Goal: Task Accomplishment & Management: Manage account settings

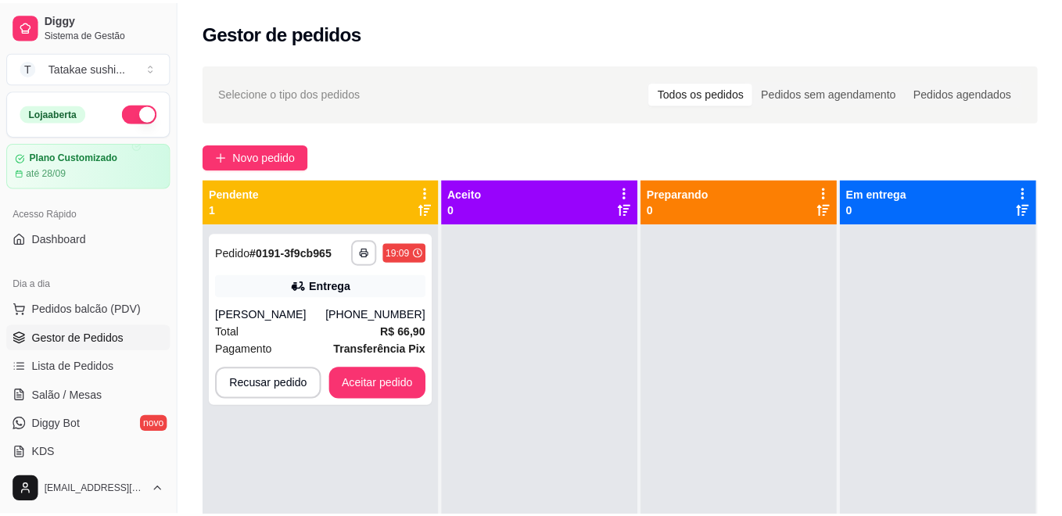
scroll to position [20, 0]
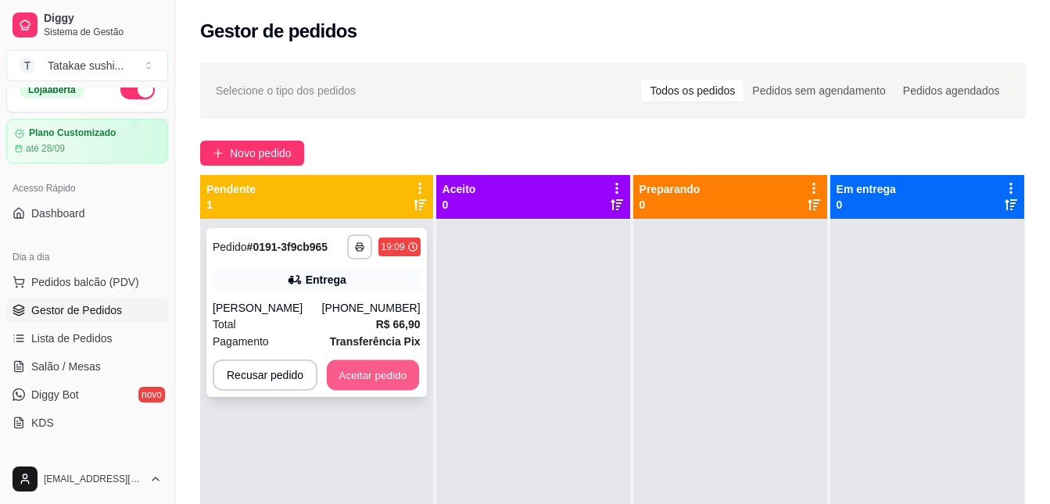
click at [363, 389] on button "Aceitar pedido" at bounding box center [373, 376] width 92 height 31
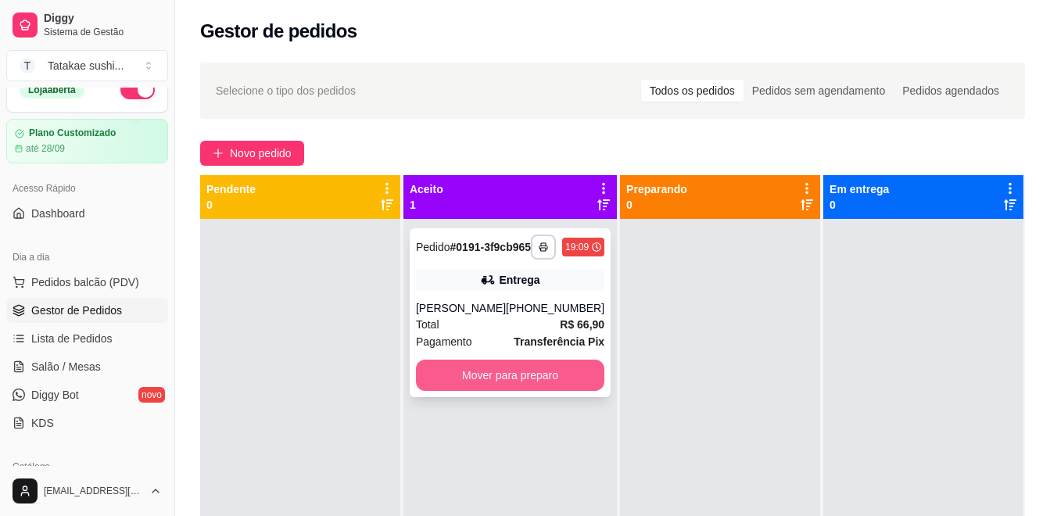
click at [456, 391] on button "Mover para preparo" at bounding box center [510, 375] width 189 height 31
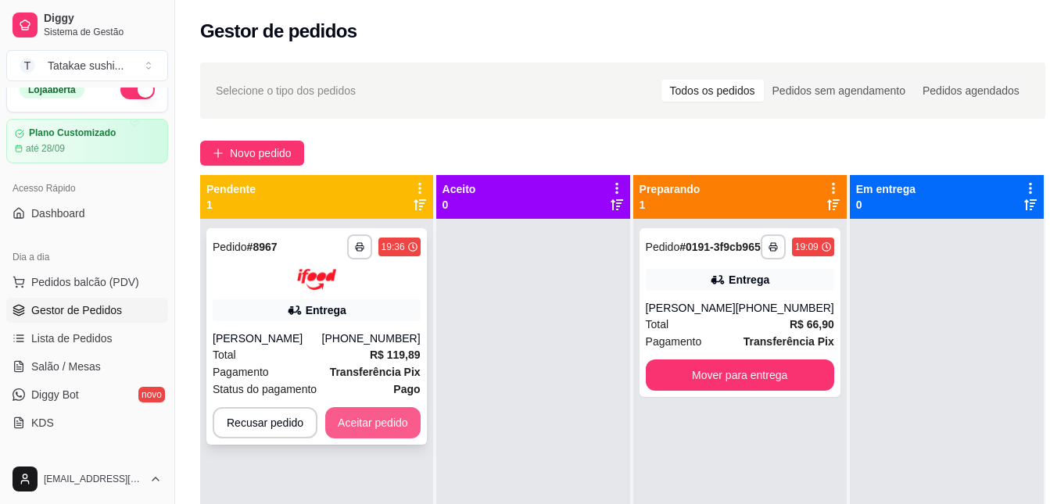
click at [364, 415] on button "Aceitar pedido" at bounding box center [372, 423] width 95 height 31
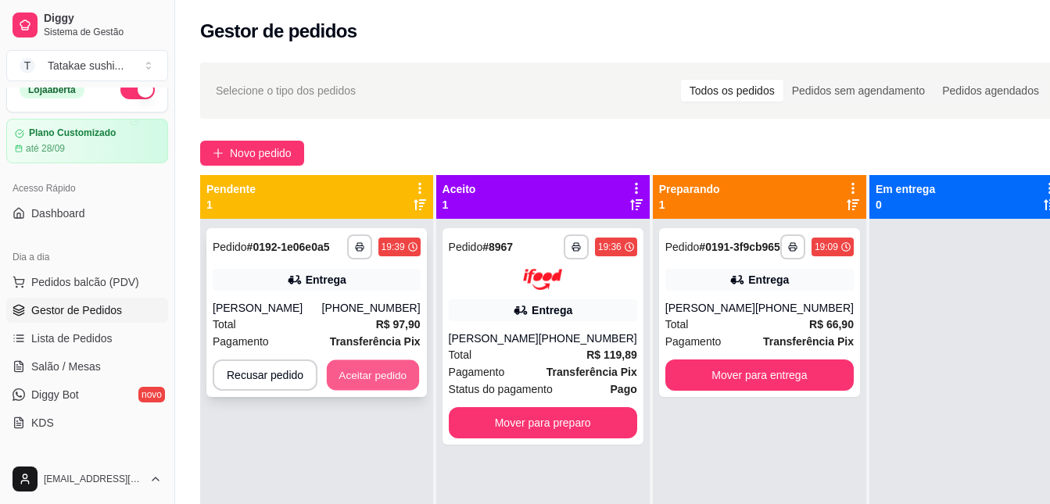
click at [370, 364] on button "Aceitar pedido" at bounding box center [373, 376] width 92 height 31
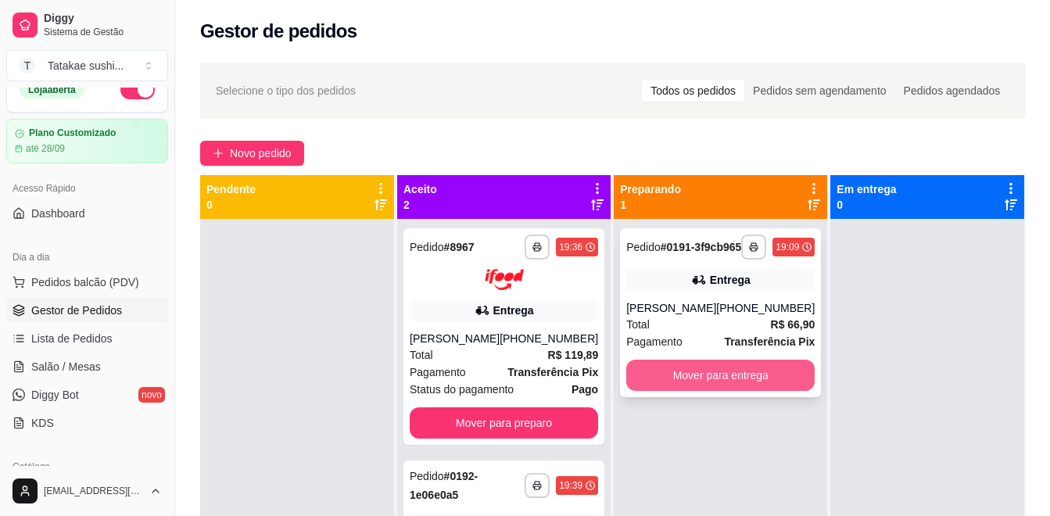
click at [756, 390] on button "Mover para entrega" at bounding box center [721, 375] width 189 height 31
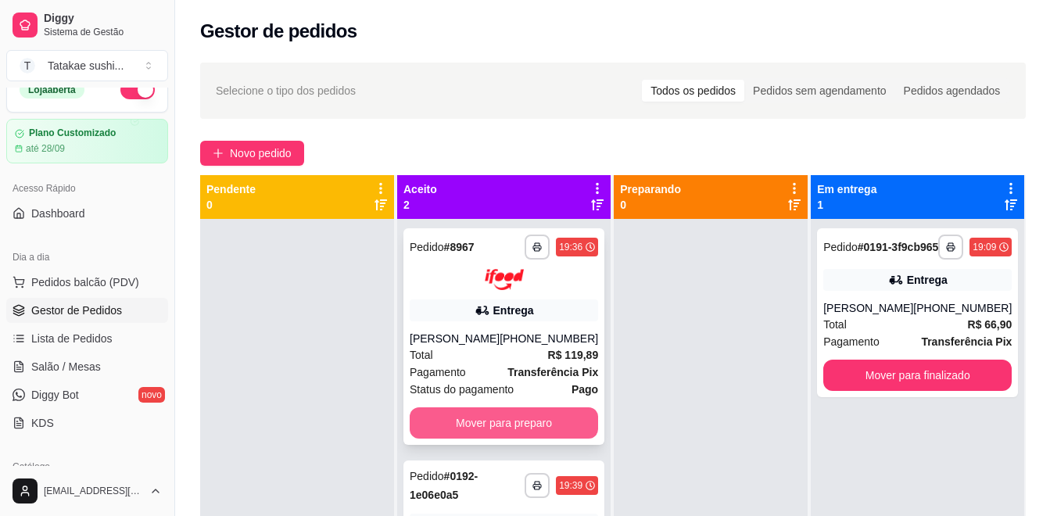
click at [552, 431] on button "Mover para preparo" at bounding box center [504, 423] width 189 height 31
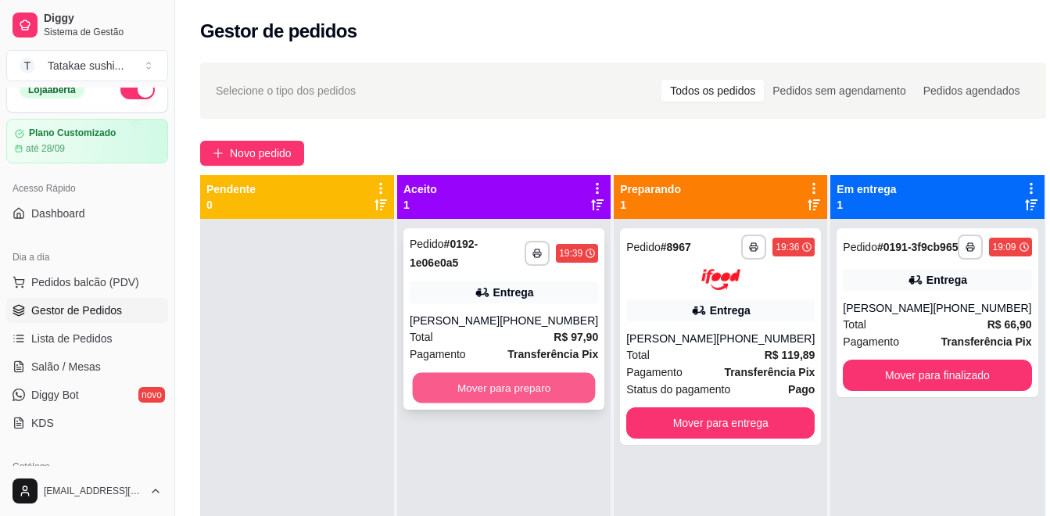
click at [552, 384] on button "Mover para preparo" at bounding box center [504, 388] width 183 height 31
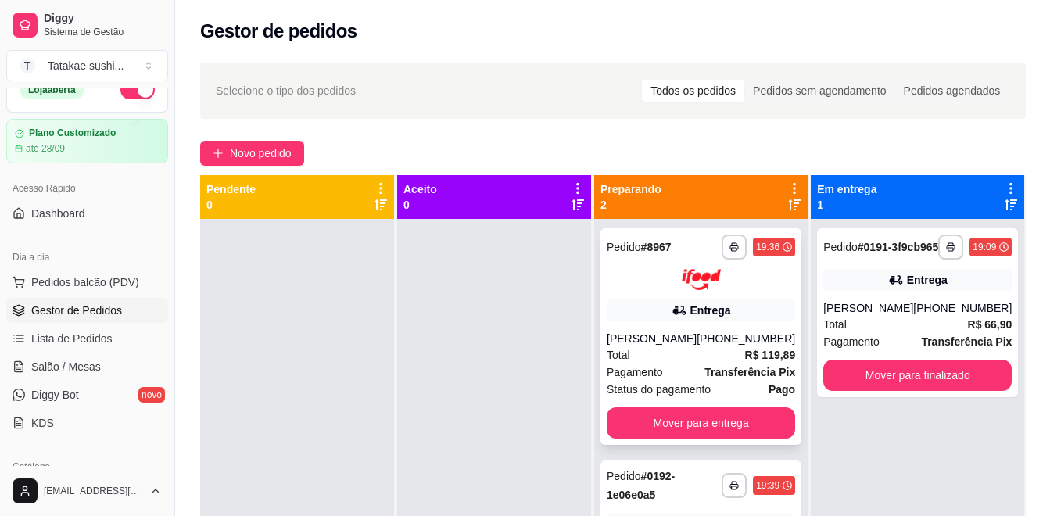
click at [762, 361] on span "R$ 119,89" at bounding box center [770, 354] width 51 height 17
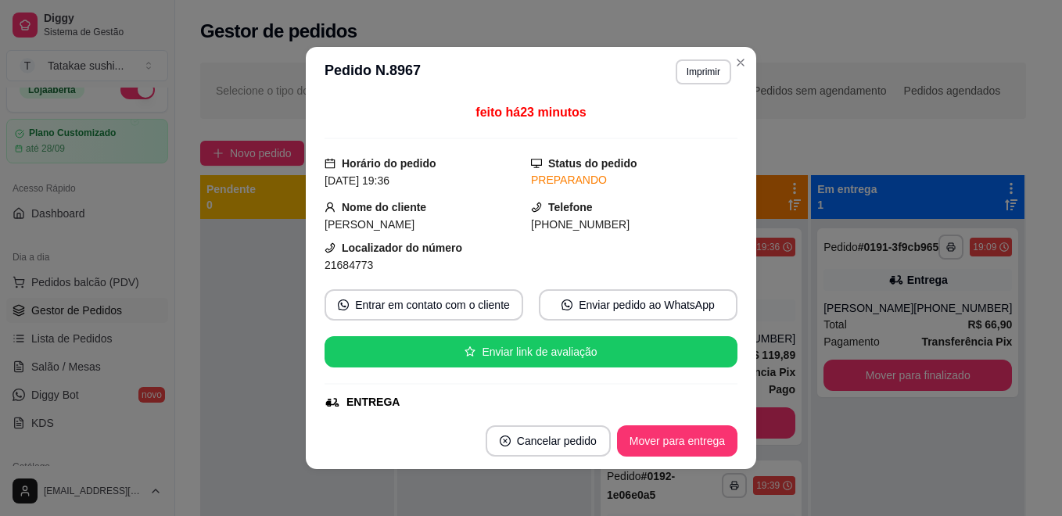
scroll to position [48, 0]
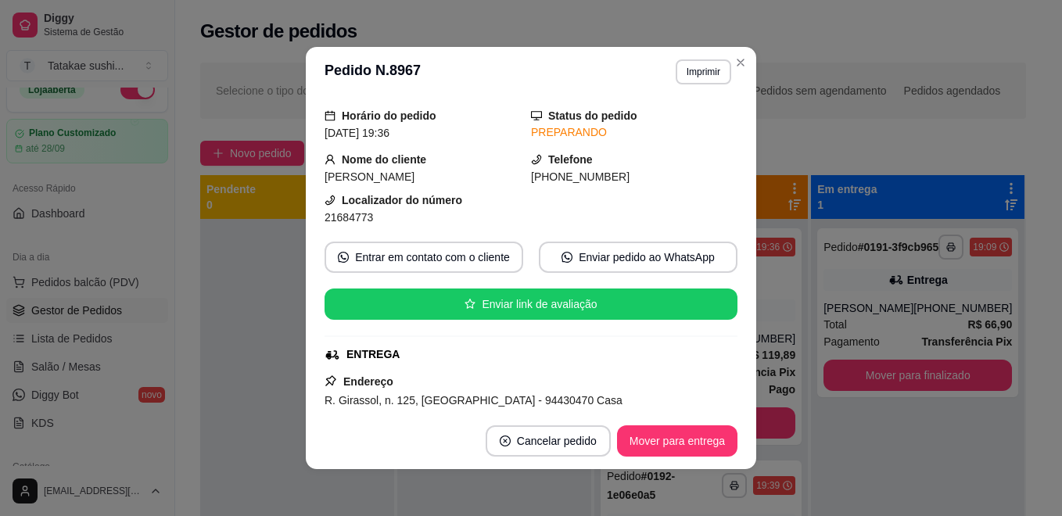
click at [718, 228] on div "feito há 23 minutos Horário do pedido [DATE] 19:36 Status do pedido PREPARANDO …" at bounding box center [531, 254] width 413 height 303
drag, startPoint x: 716, startPoint y: 237, endPoint x: 716, endPoint y: 246, distance: 9.4
click at [716, 246] on div "feito há 23 minutos Horário do pedido [DATE] 19:36 Status do pedido PREPARANDO …" at bounding box center [531, 254] width 413 height 303
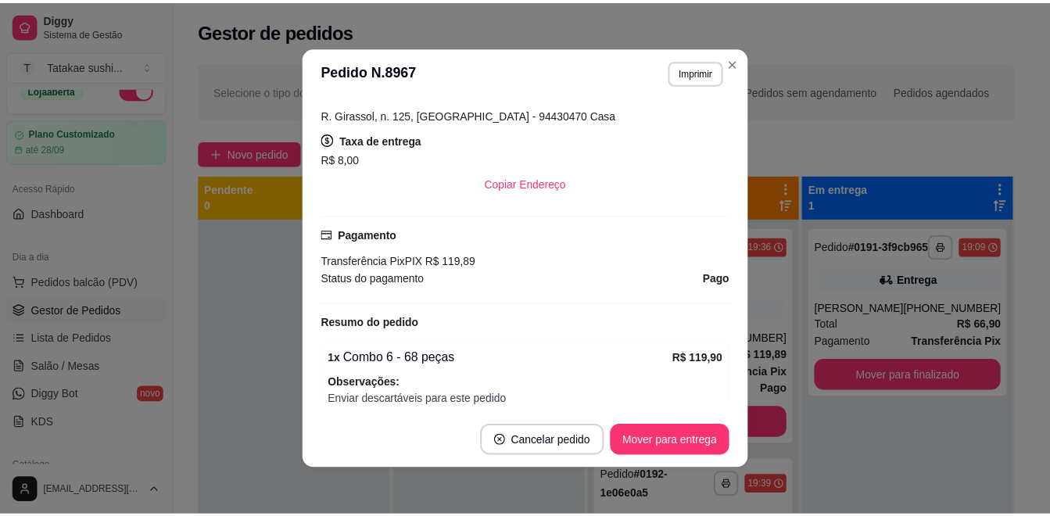
scroll to position [343, 0]
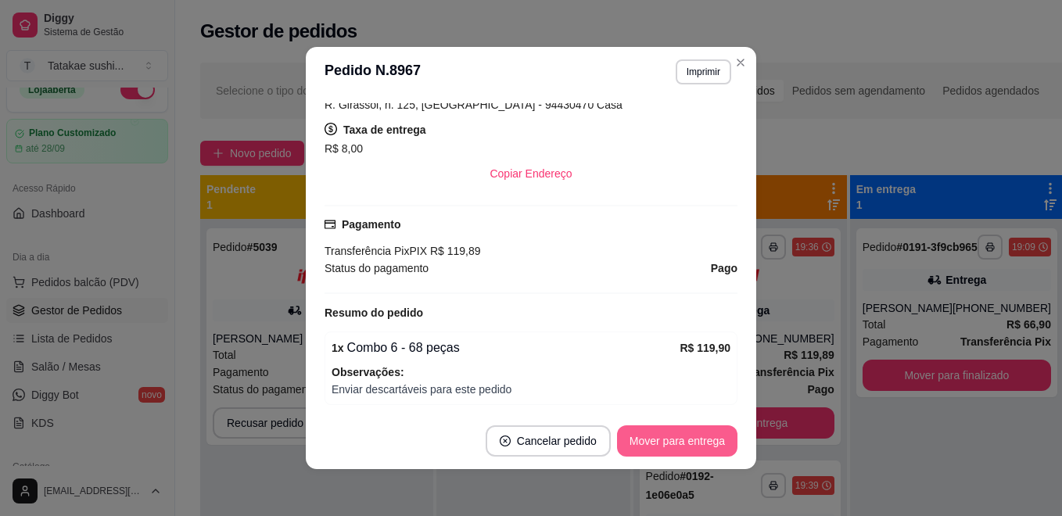
click at [653, 440] on button "Mover para entrega" at bounding box center [677, 440] width 120 height 31
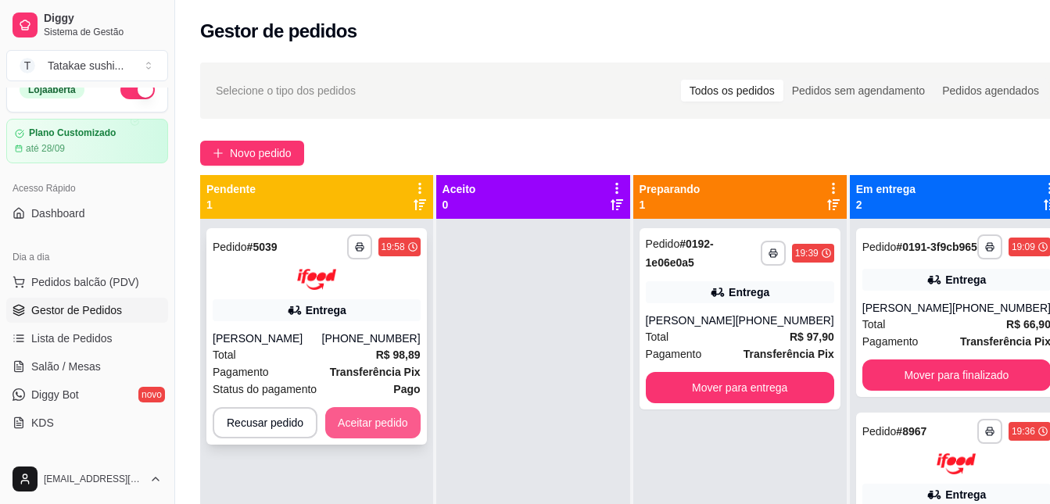
click at [388, 418] on button "Aceitar pedido" at bounding box center [372, 423] width 95 height 31
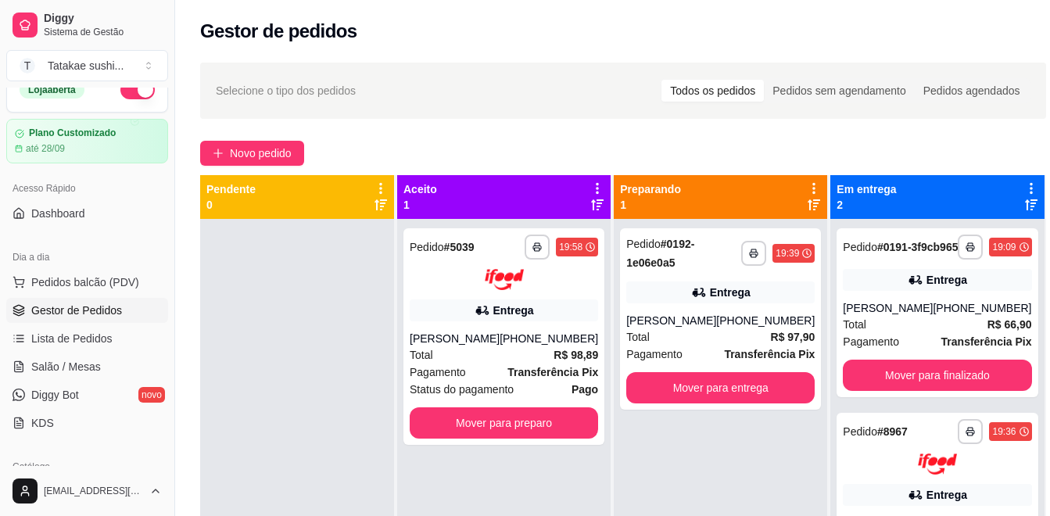
scroll to position [0, 0]
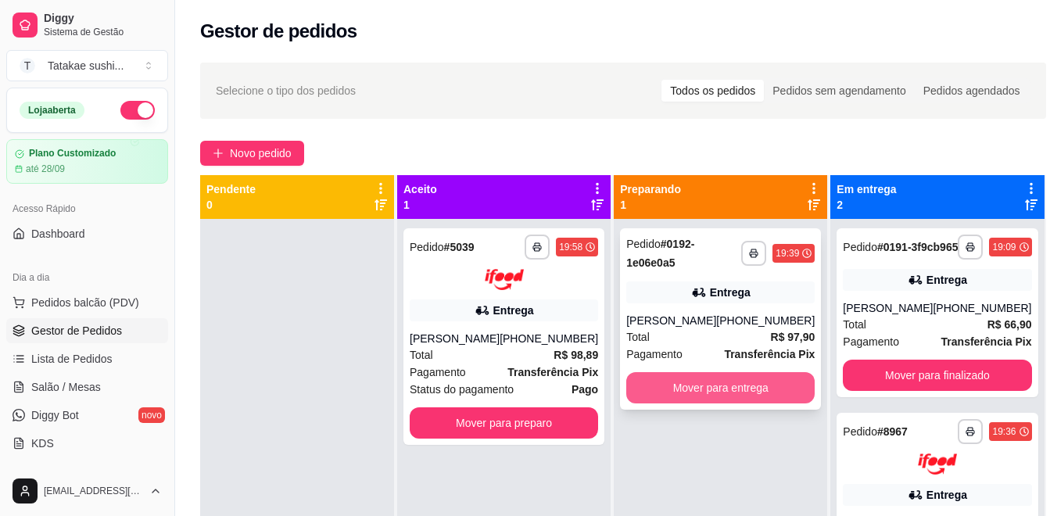
click at [716, 384] on button "Mover para entrega" at bounding box center [721, 387] width 189 height 31
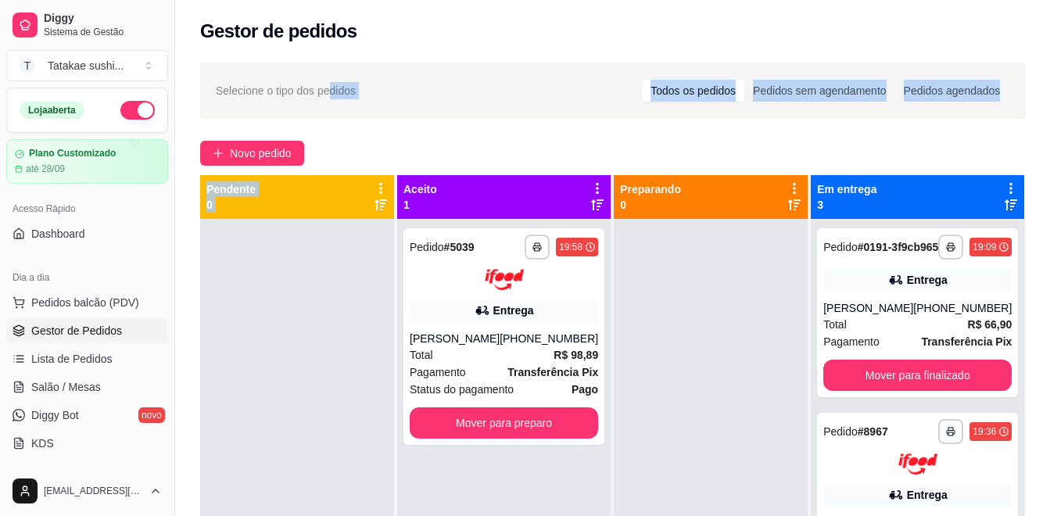
drag, startPoint x: 329, startPoint y: 92, endPoint x: 434, endPoint y: 214, distance: 161.4
click at [434, 214] on div "**********" at bounding box center [613, 381] width 876 height 657
click at [310, 332] on div at bounding box center [297, 477] width 194 height 516
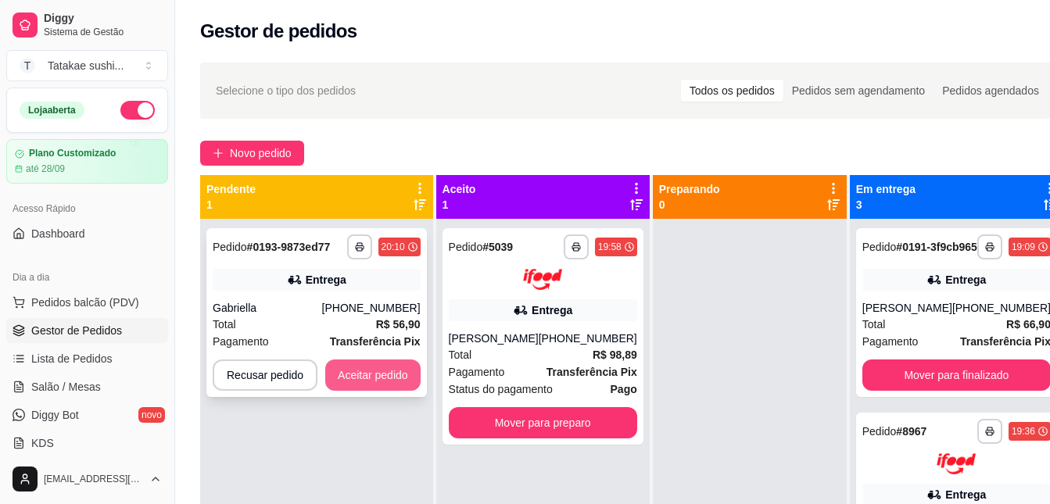
click at [347, 372] on button "Aceitar pedido" at bounding box center [372, 375] width 95 height 31
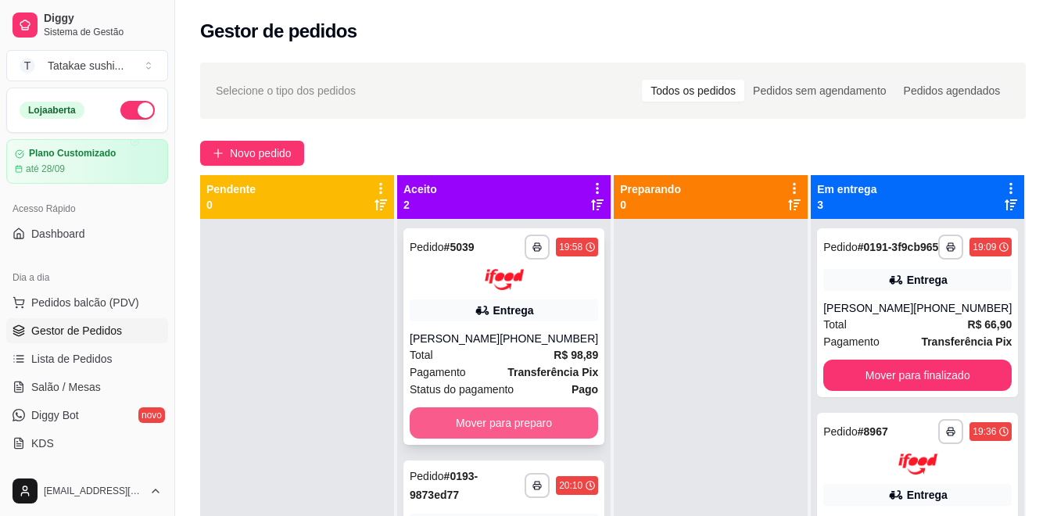
click at [533, 415] on button "Mover para preparo" at bounding box center [504, 423] width 189 height 31
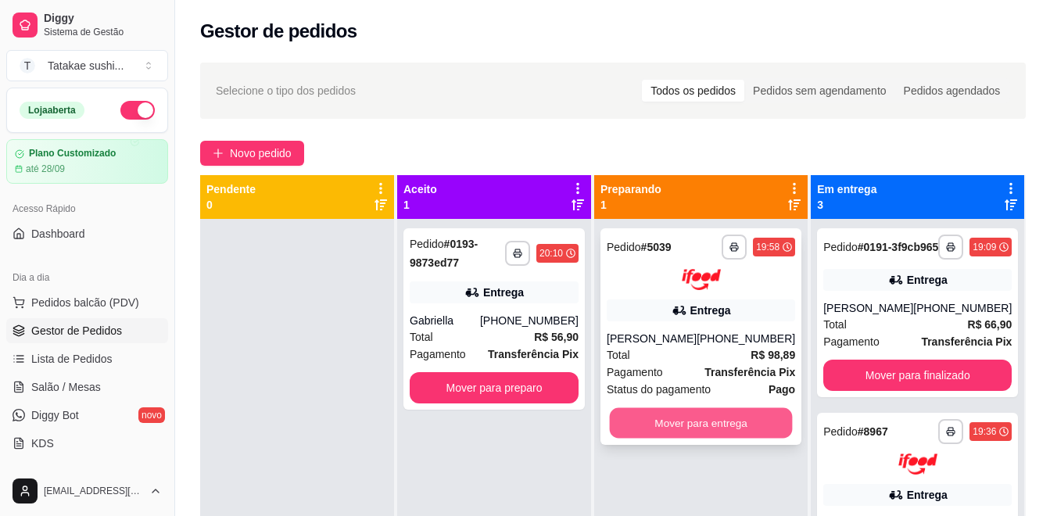
click at [700, 419] on button "Mover para entrega" at bounding box center [701, 423] width 183 height 31
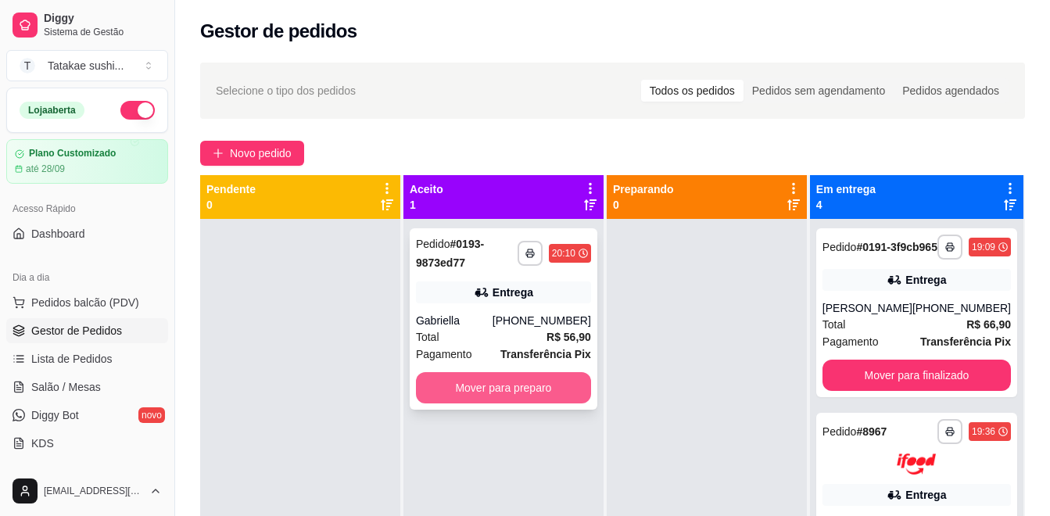
click at [508, 391] on button "Mover para preparo" at bounding box center [503, 387] width 175 height 31
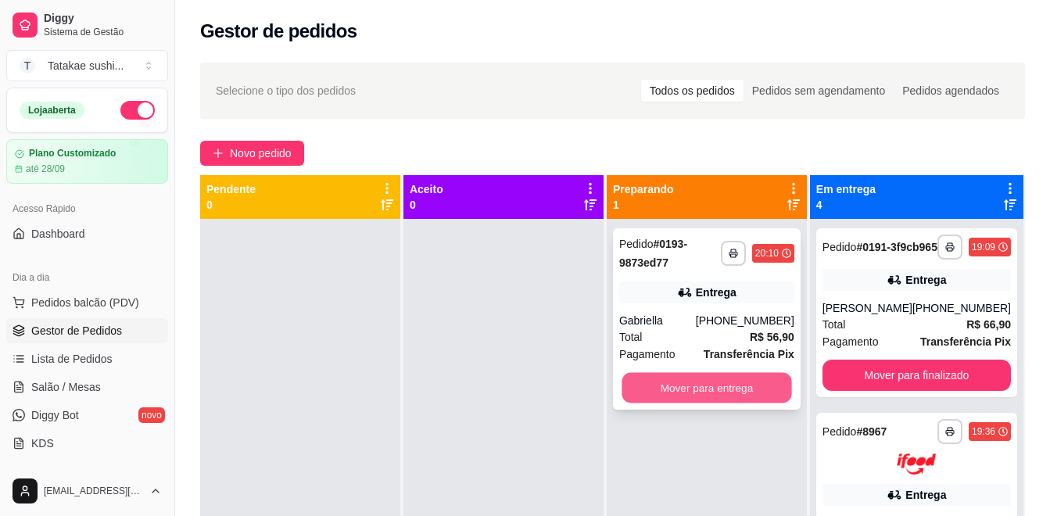
click at [686, 386] on button "Mover para entrega" at bounding box center [707, 388] width 170 height 31
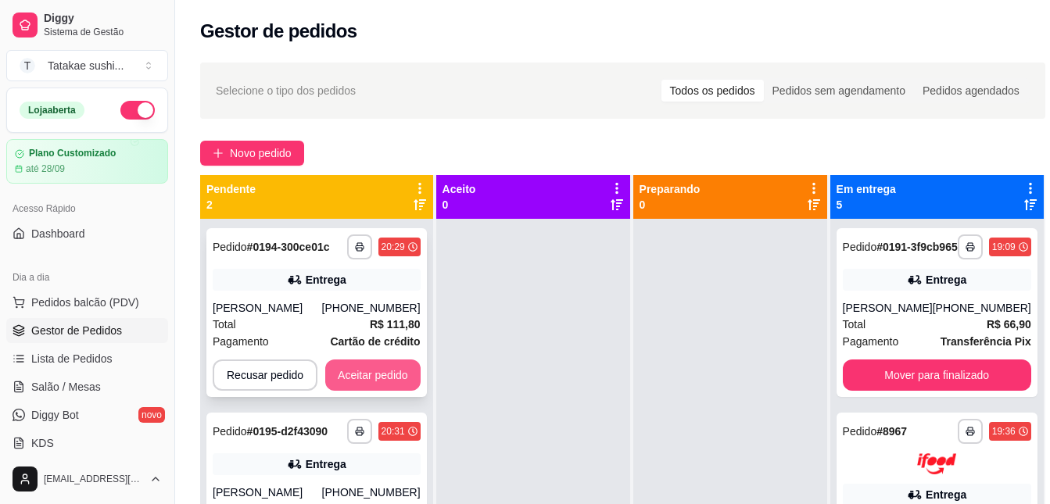
click at [377, 379] on button "Aceitar pedido" at bounding box center [372, 375] width 95 height 31
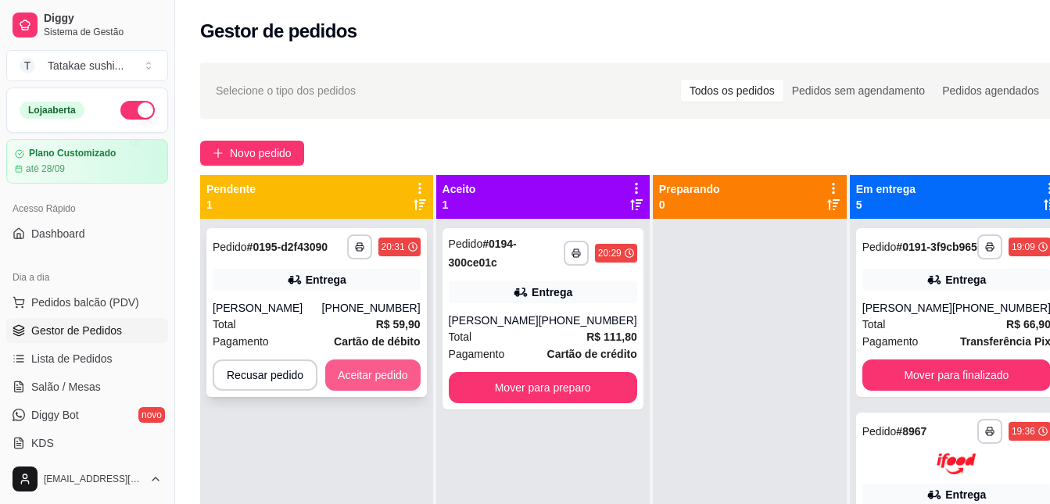
click at [382, 379] on button "Aceitar pedido" at bounding box center [372, 375] width 95 height 31
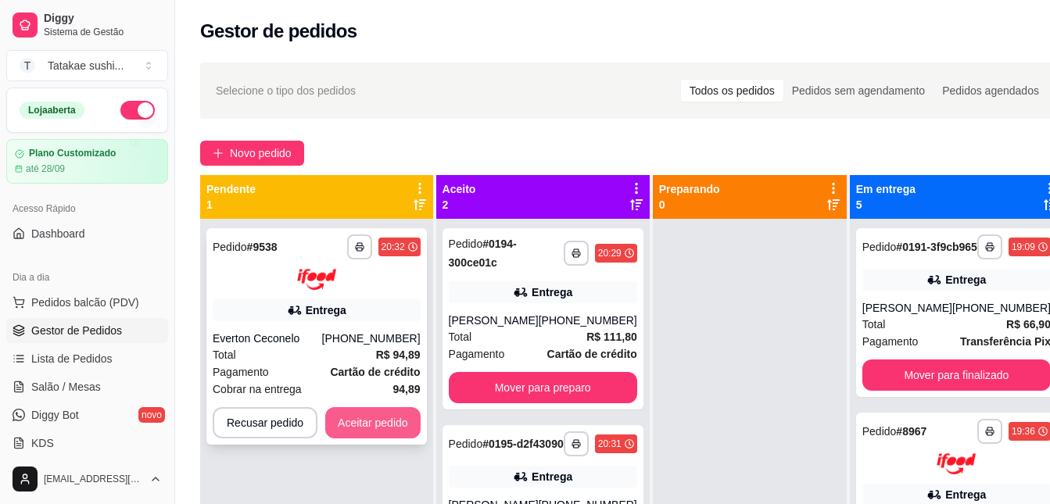
click at [386, 425] on button "Aceitar pedido" at bounding box center [372, 423] width 95 height 31
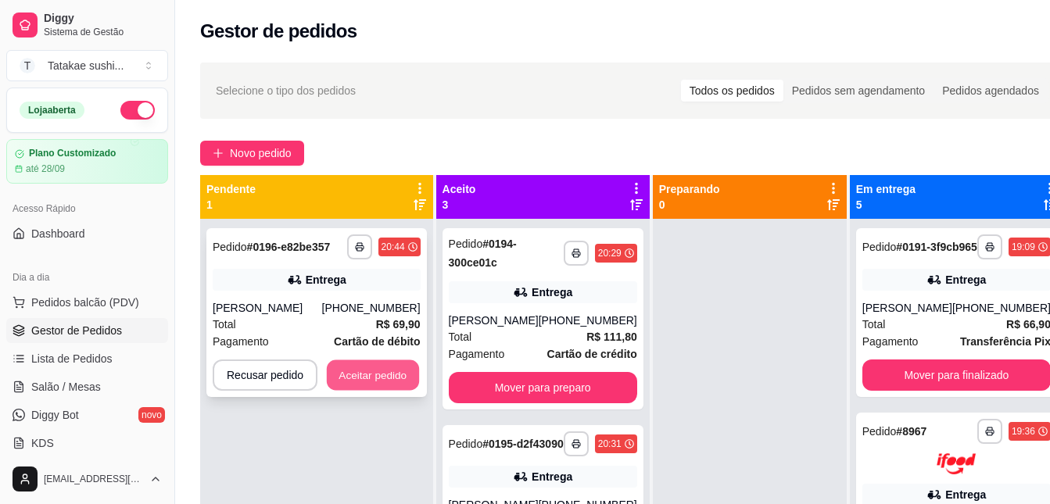
click at [387, 371] on button "Aceitar pedido" at bounding box center [373, 376] width 92 height 31
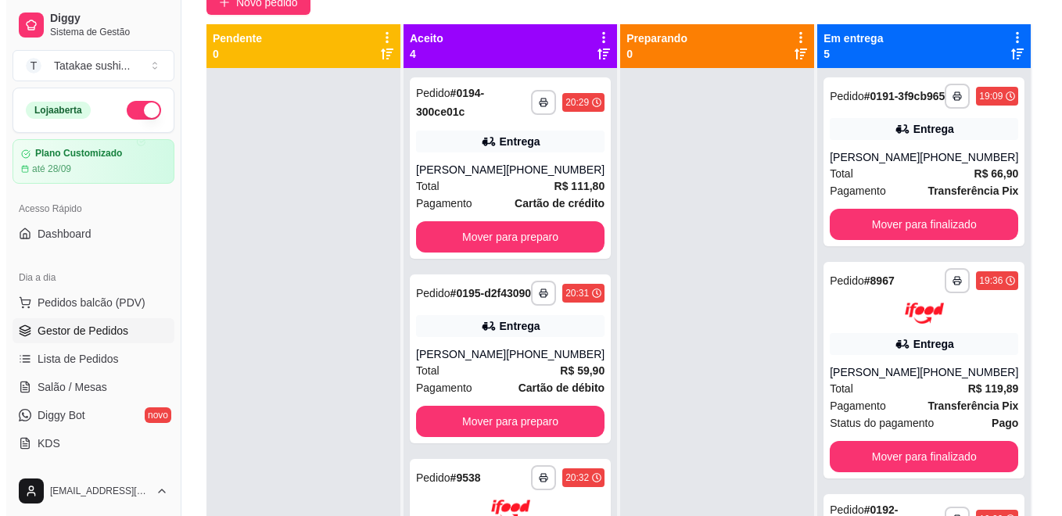
scroll to position [193, 0]
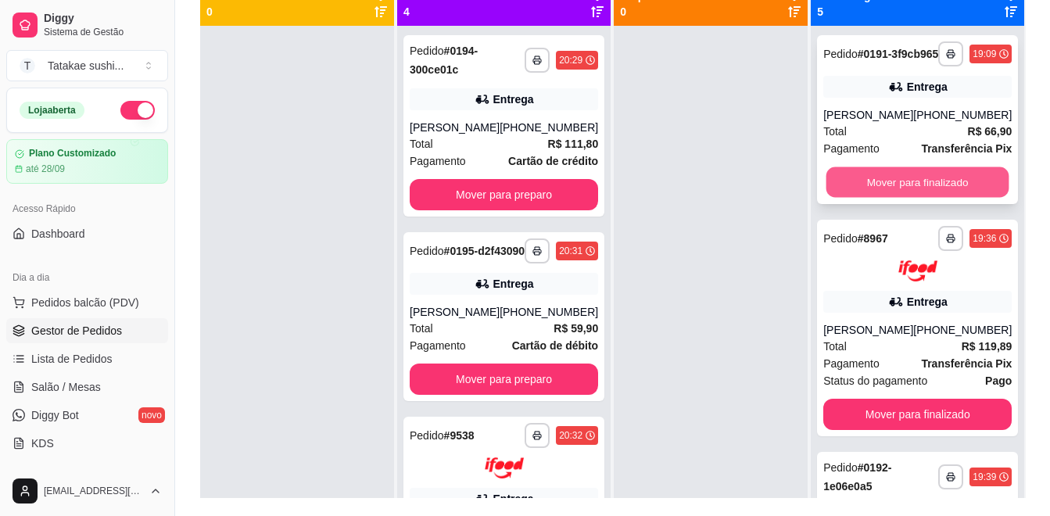
click at [881, 188] on button "Mover para finalizado" at bounding box center [918, 182] width 183 height 31
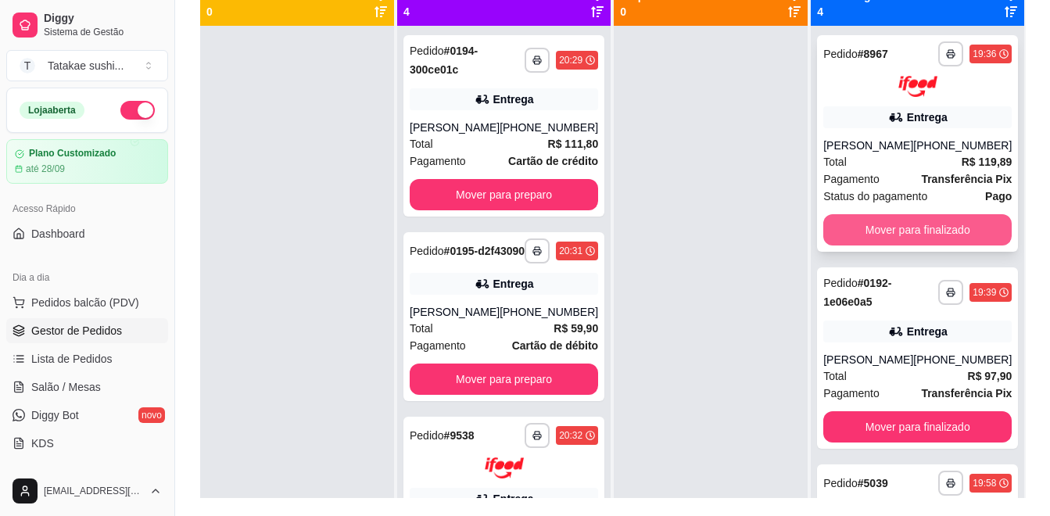
click at [893, 233] on button "Mover para finalizado" at bounding box center [918, 229] width 189 height 31
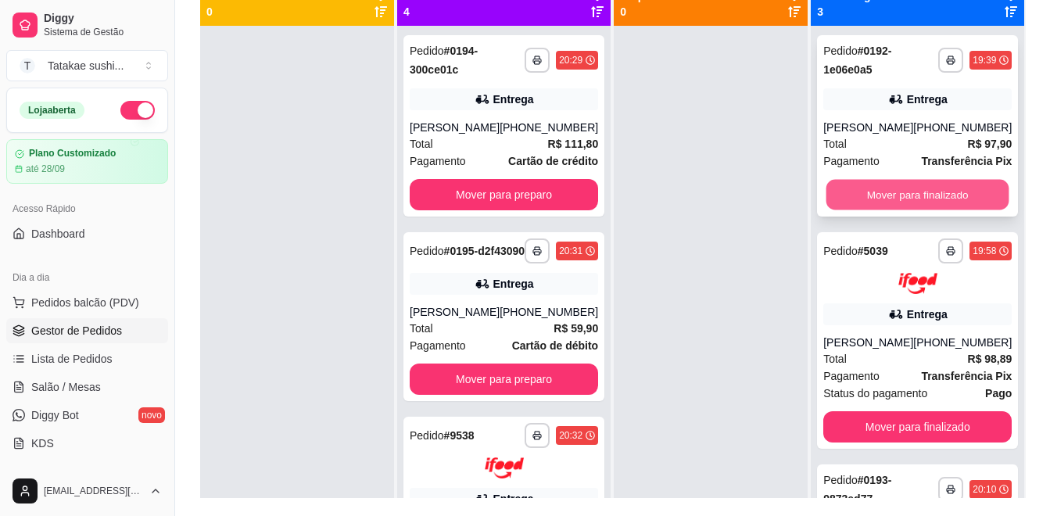
click at [871, 187] on button "Mover para finalizado" at bounding box center [918, 195] width 183 height 31
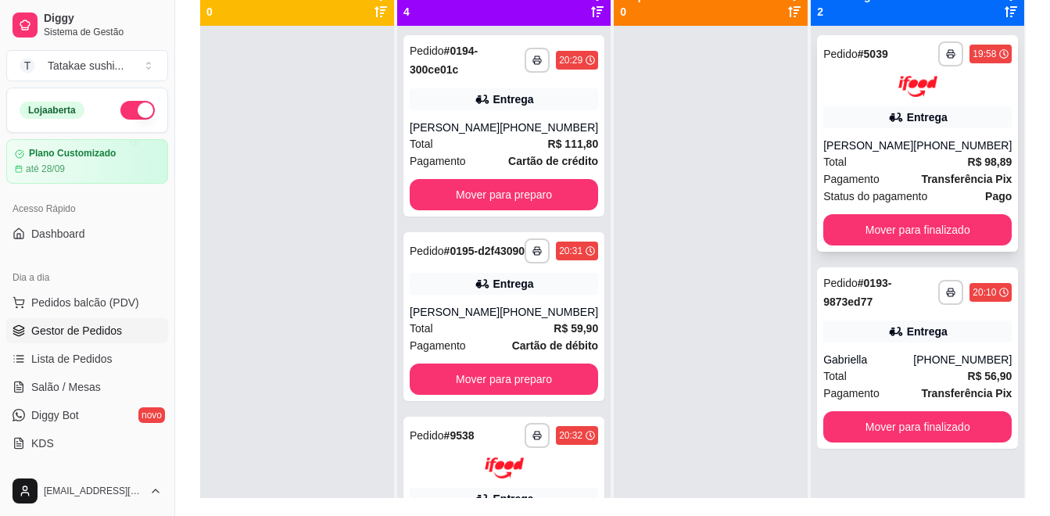
click at [900, 149] on div "[PERSON_NAME]" at bounding box center [869, 146] width 90 height 16
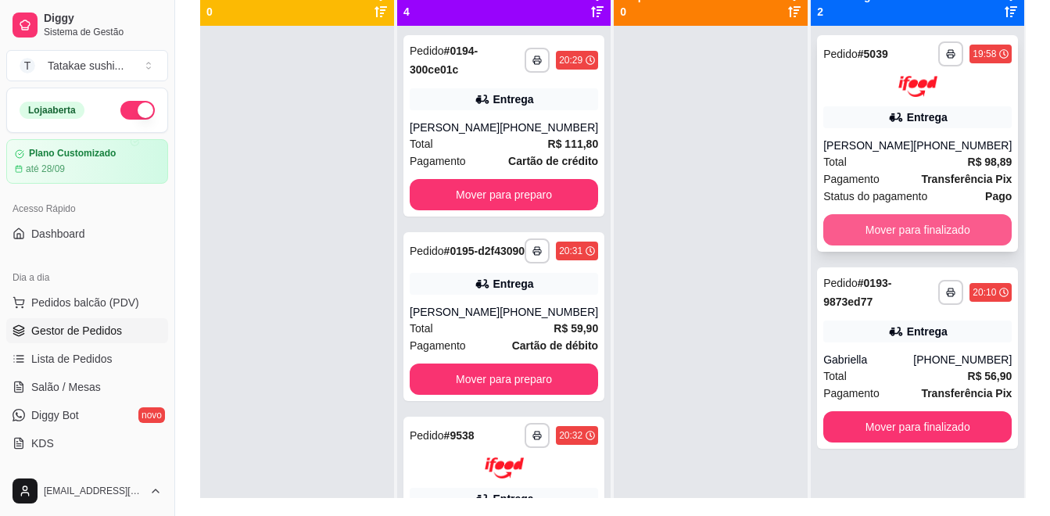
click at [872, 233] on button "Mover para finalizado" at bounding box center [918, 229] width 189 height 31
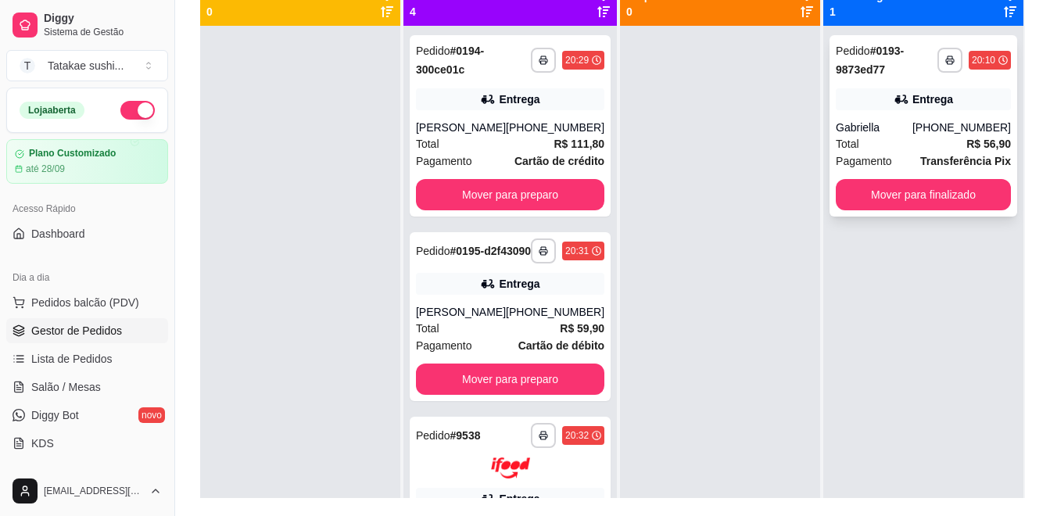
click at [889, 91] on div "Entrega" at bounding box center [923, 99] width 175 height 22
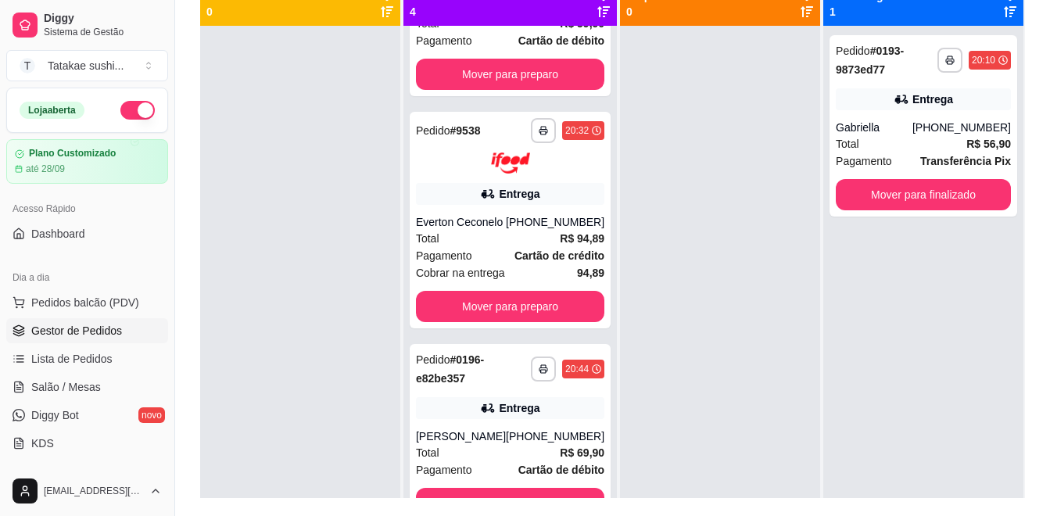
scroll to position [323, 0]
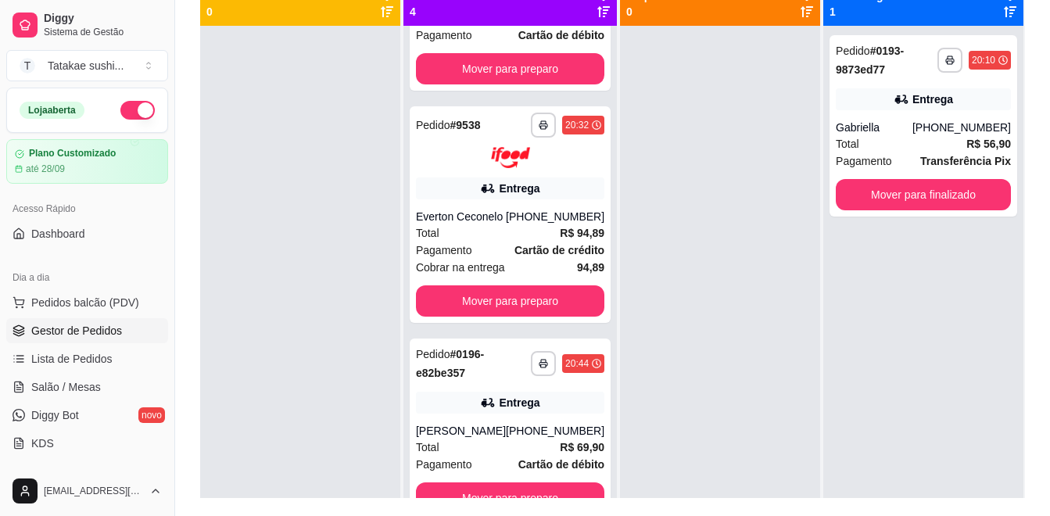
click at [590, 318] on div "**********" at bounding box center [511, 284] width 214 height 516
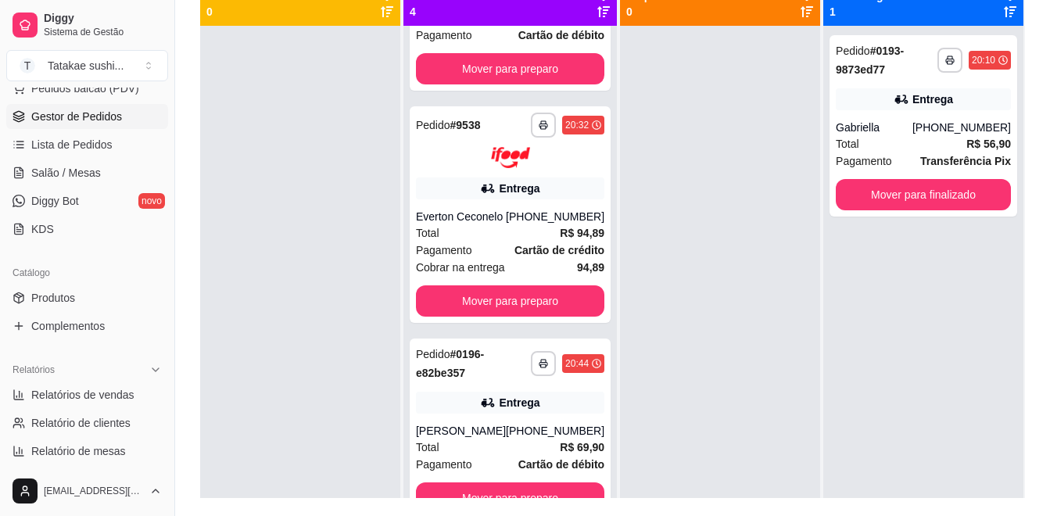
scroll to position [221, 0]
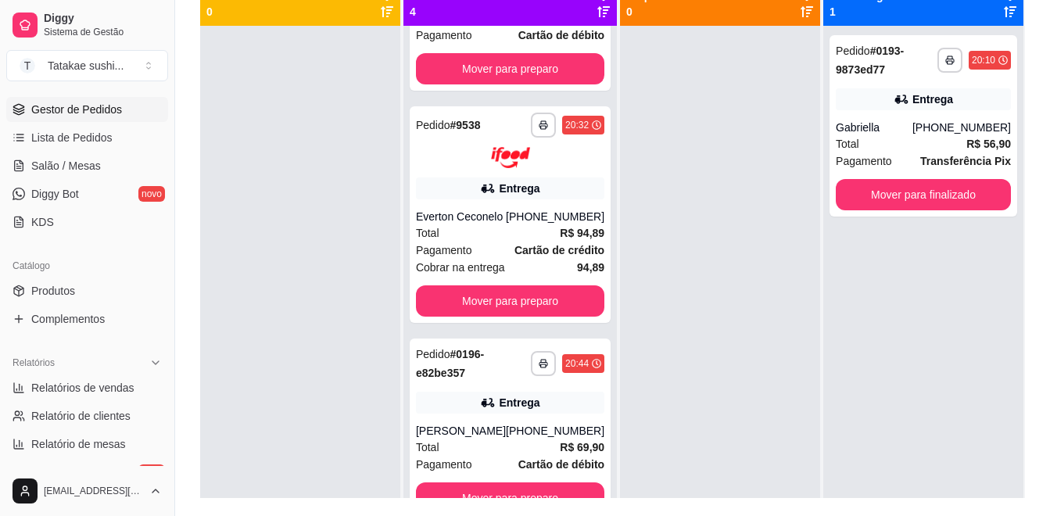
drag, startPoint x: 170, startPoint y: 208, endPoint x: 159, endPoint y: 246, distance: 39.9
click at [159, 246] on div "Diggy Sistema de Gestão T Tatakae sushi ... Loja aberta Plano Customizado até 2…" at bounding box center [87, 258] width 174 height 516
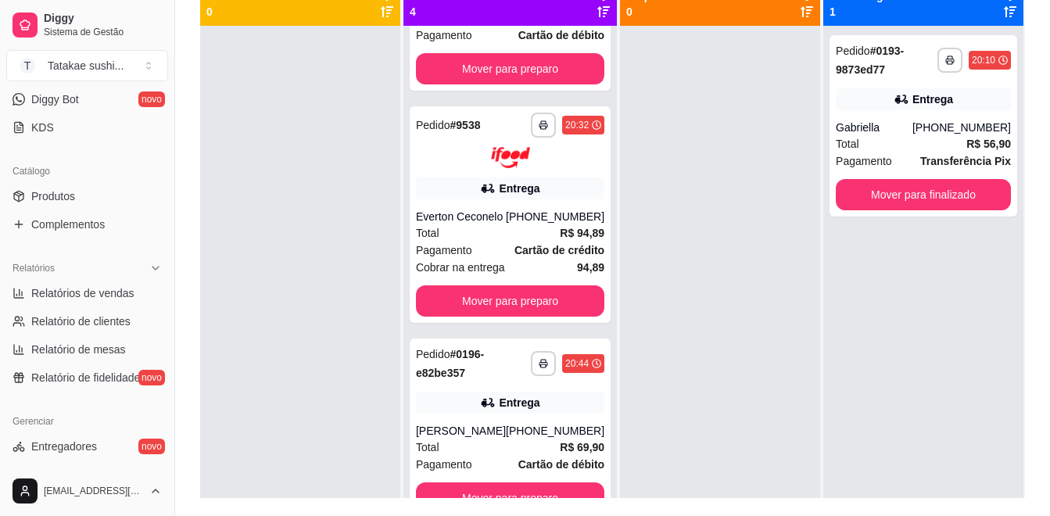
scroll to position [332, 0]
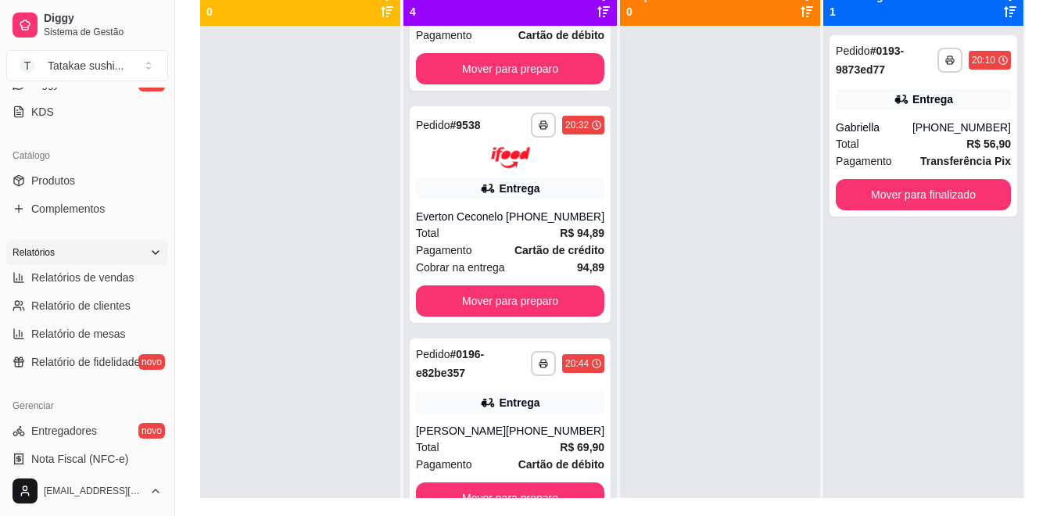
click at [95, 262] on div "Relatórios" at bounding box center [87, 252] width 162 height 25
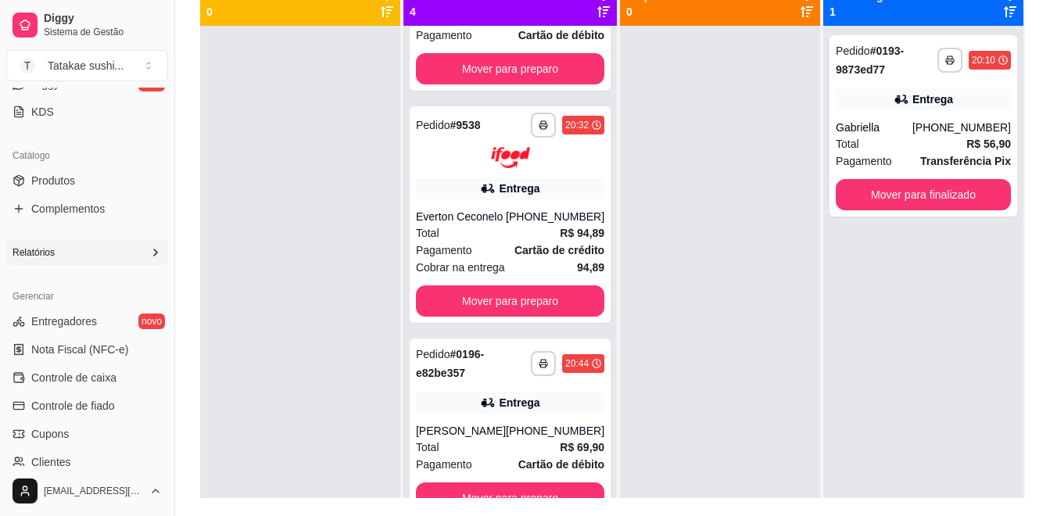
click at [102, 257] on div "Relatórios" at bounding box center [87, 252] width 162 height 25
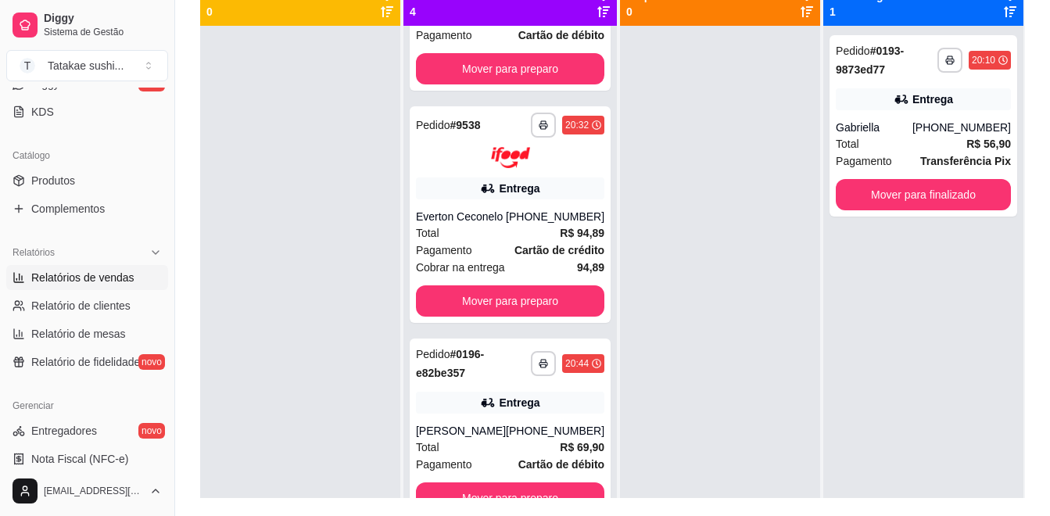
click at [100, 276] on span "Relatórios de vendas" at bounding box center [82, 278] width 103 height 16
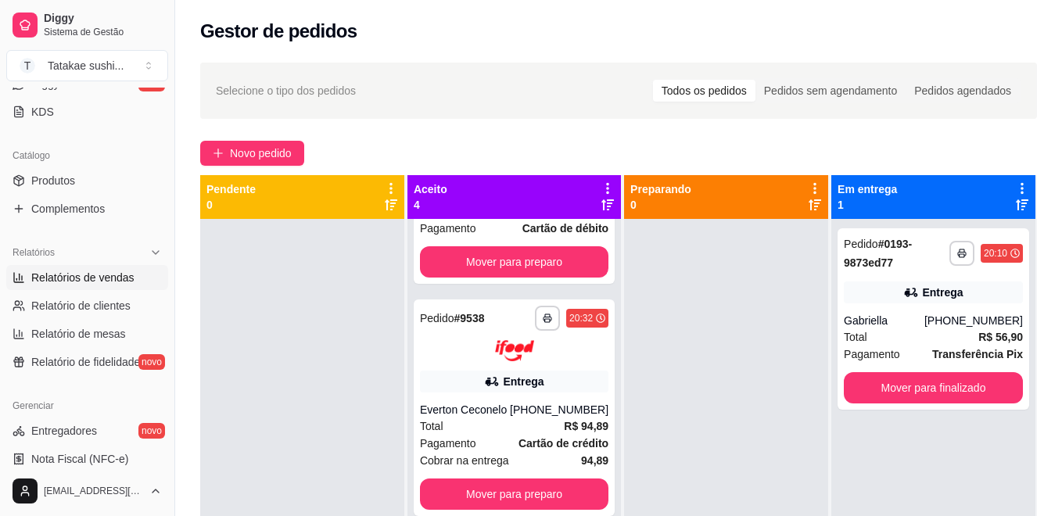
select select "ALL"
select select "0"
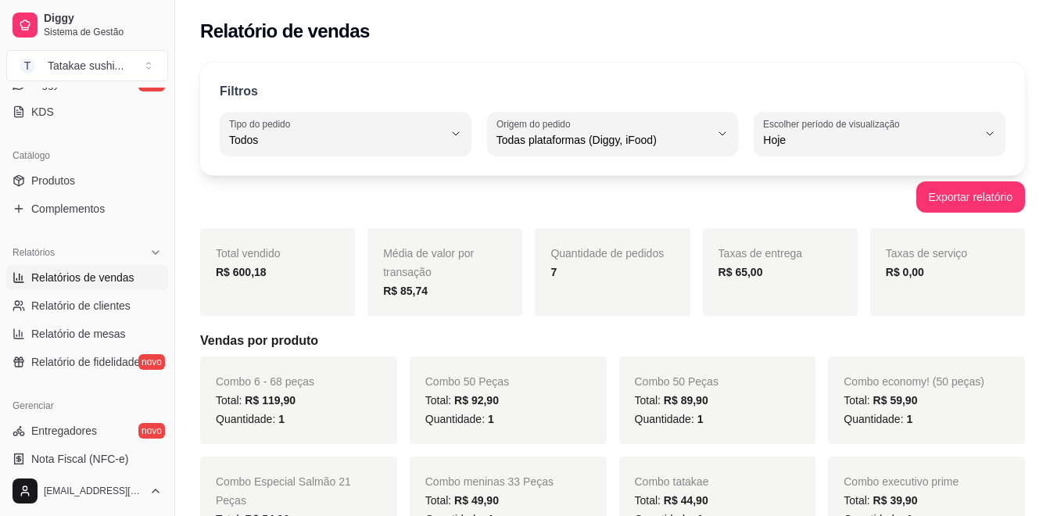
scroll to position [16, 0]
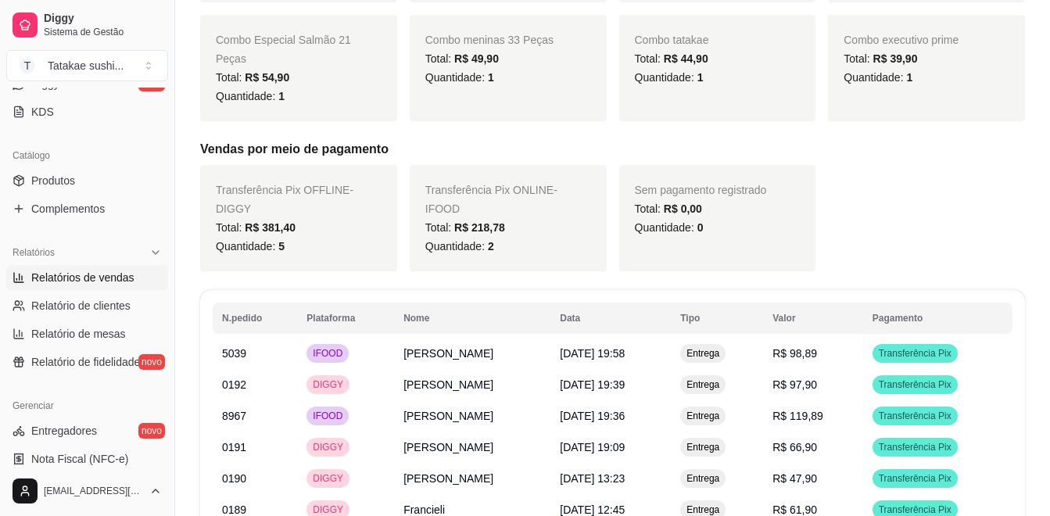
scroll to position [577, 0]
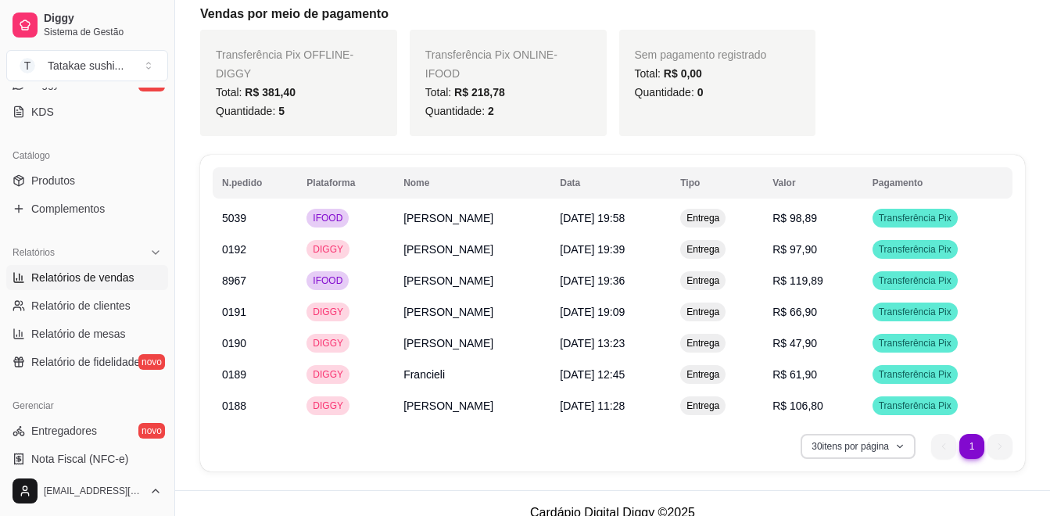
click at [898, 434] on button "30 itens por página" at bounding box center [858, 446] width 115 height 25
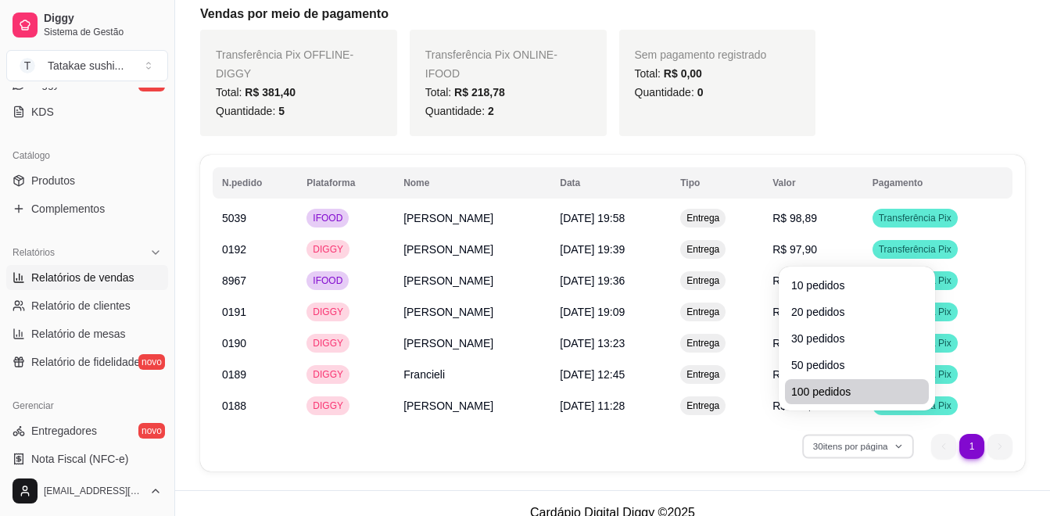
click at [850, 397] on span "100 pedidos" at bounding box center [857, 392] width 131 height 16
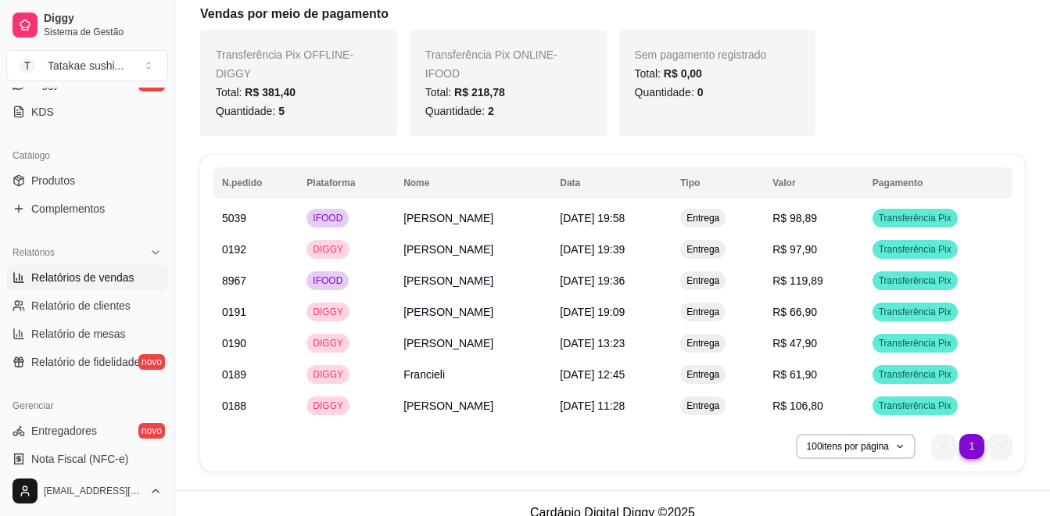
click at [979, 434] on li "1" at bounding box center [972, 446] width 25 height 25
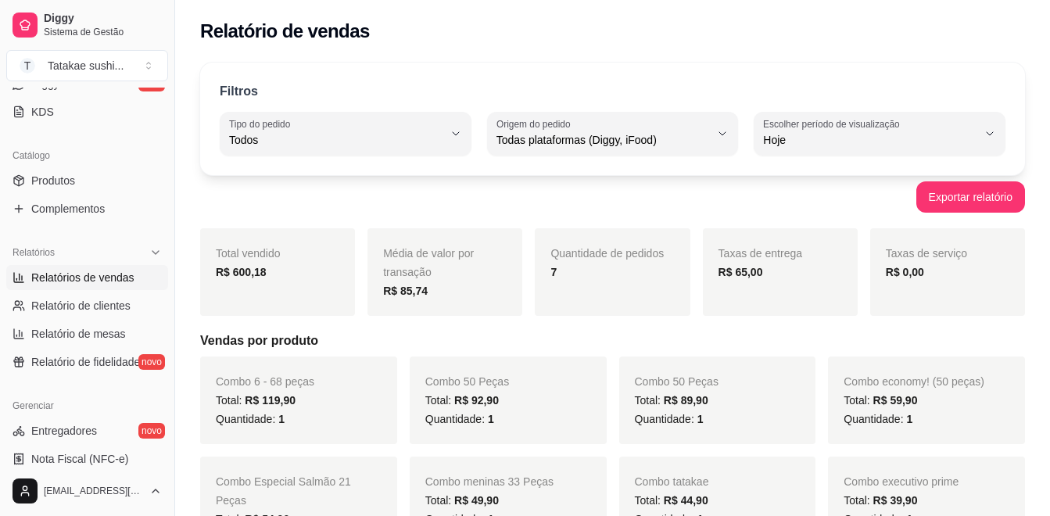
scroll to position [0, 0]
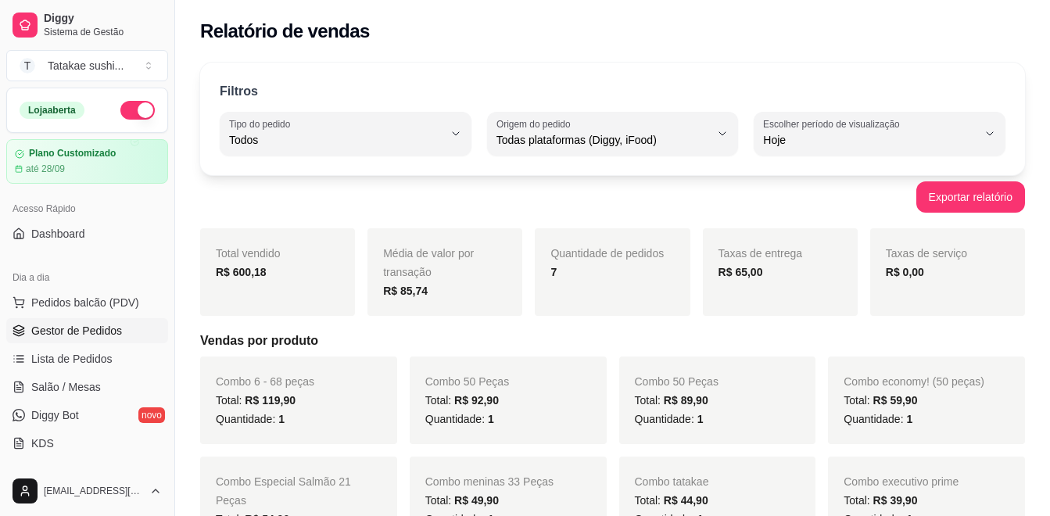
click at [87, 325] on span "Gestor de Pedidos" at bounding box center [76, 331] width 91 height 16
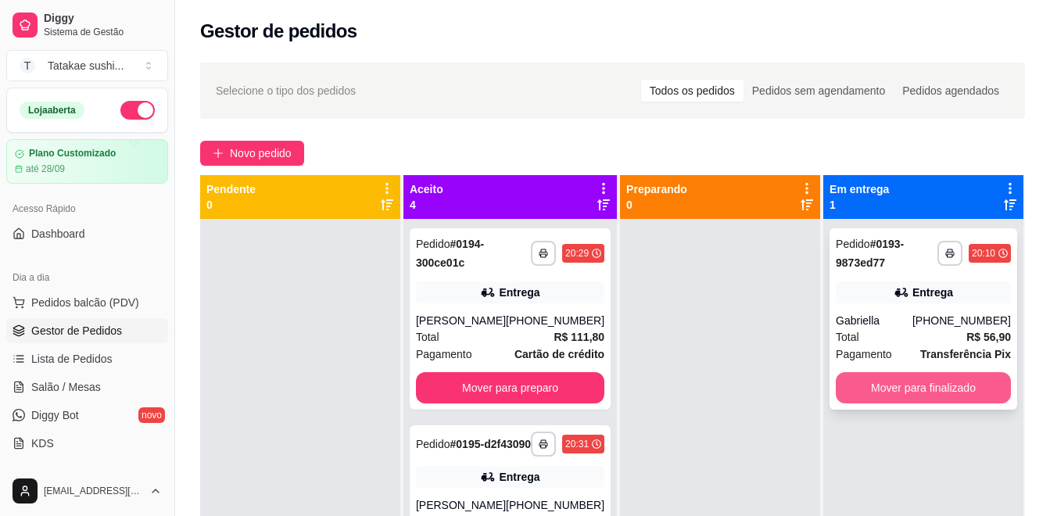
click at [961, 390] on button "Mover para finalizado" at bounding box center [923, 387] width 175 height 31
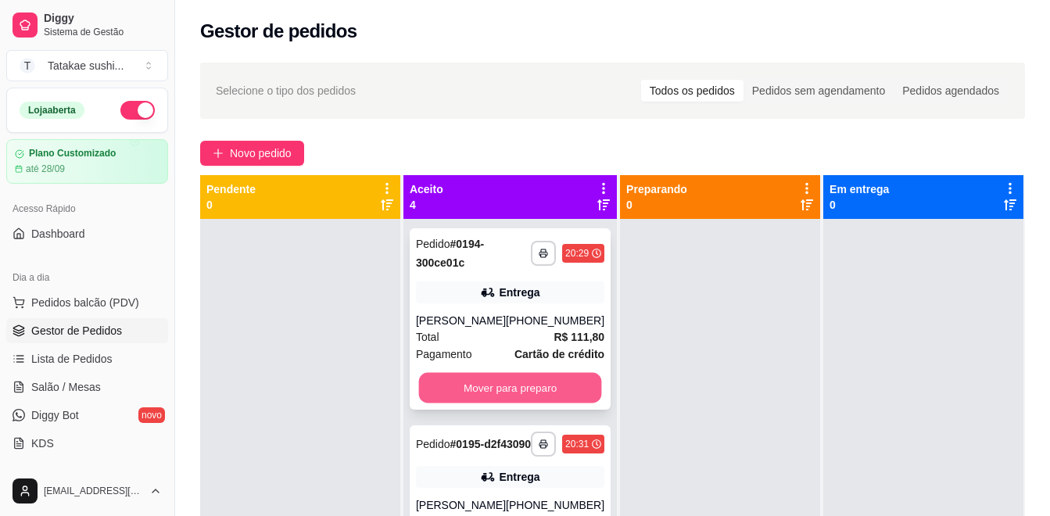
click at [530, 376] on button "Mover para preparo" at bounding box center [510, 388] width 183 height 31
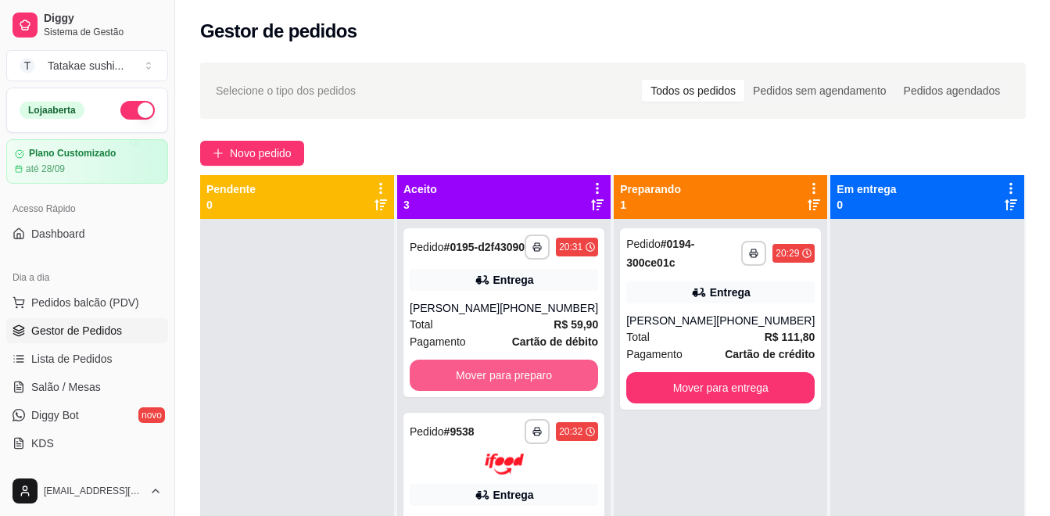
click at [530, 376] on button "Mover para preparo" at bounding box center [504, 375] width 189 height 31
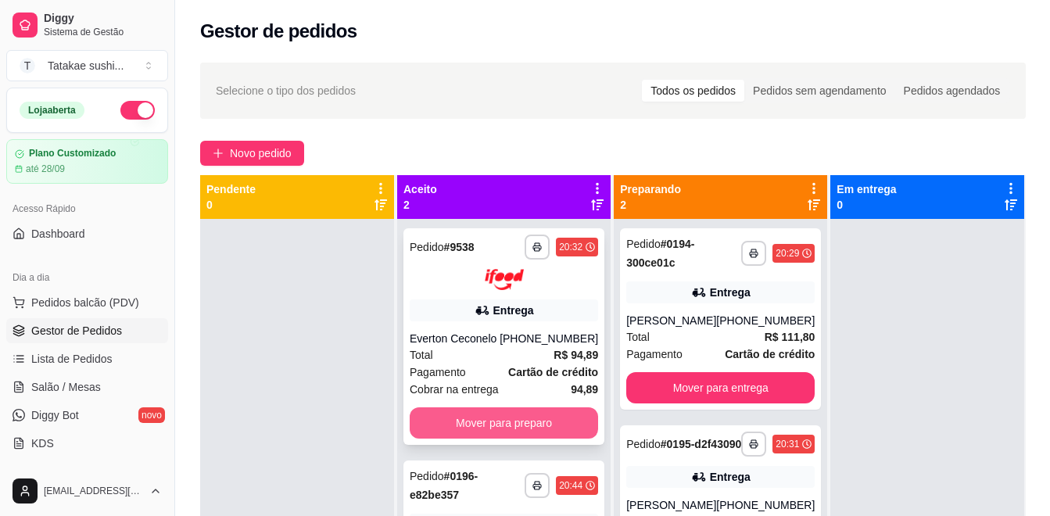
click at [515, 430] on button "Mover para preparo" at bounding box center [504, 423] width 189 height 31
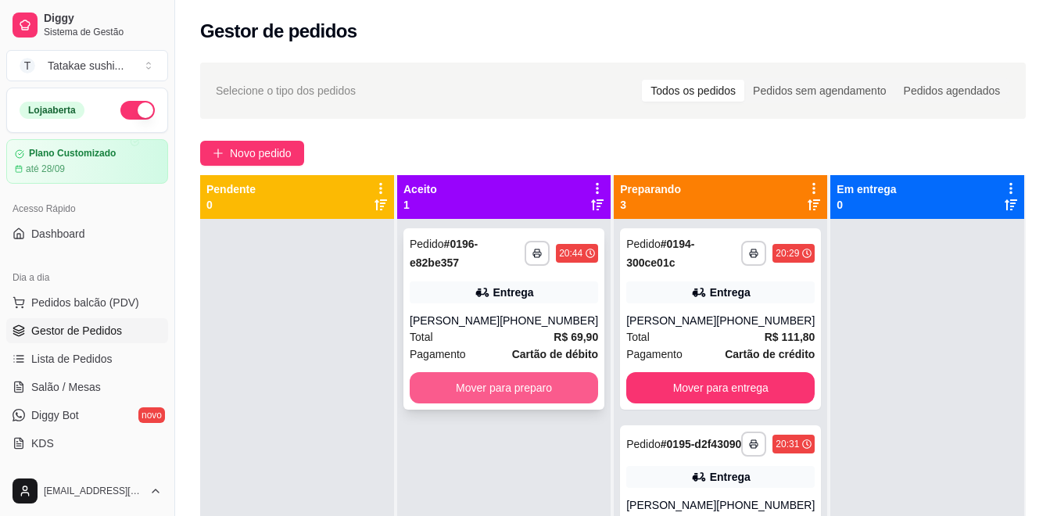
click at [514, 386] on button "Mover para preparo" at bounding box center [504, 387] width 189 height 31
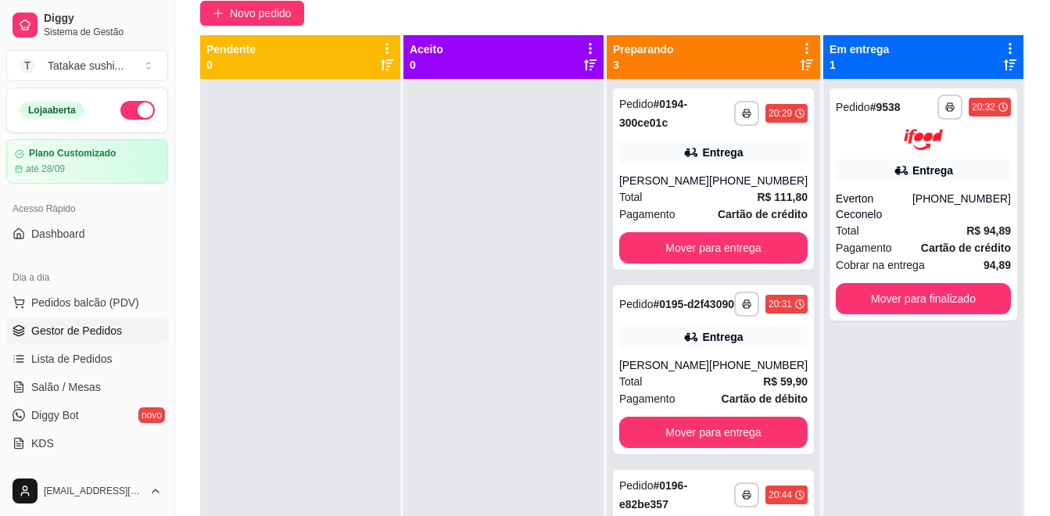
scroll to position [154, 0]
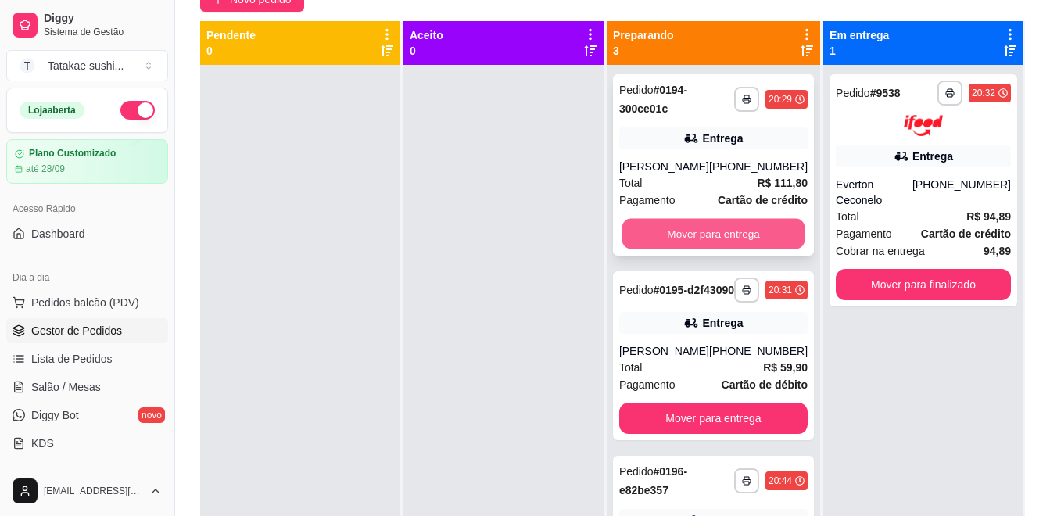
click at [694, 232] on button "Mover para entrega" at bounding box center [713, 234] width 183 height 31
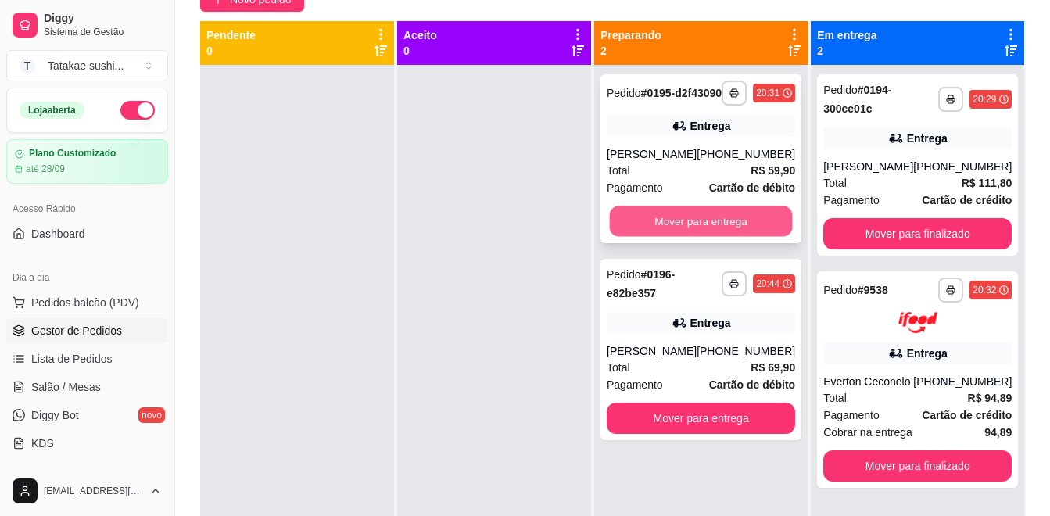
click at [691, 222] on button "Mover para entrega" at bounding box center [701, 221] width 183 height 31
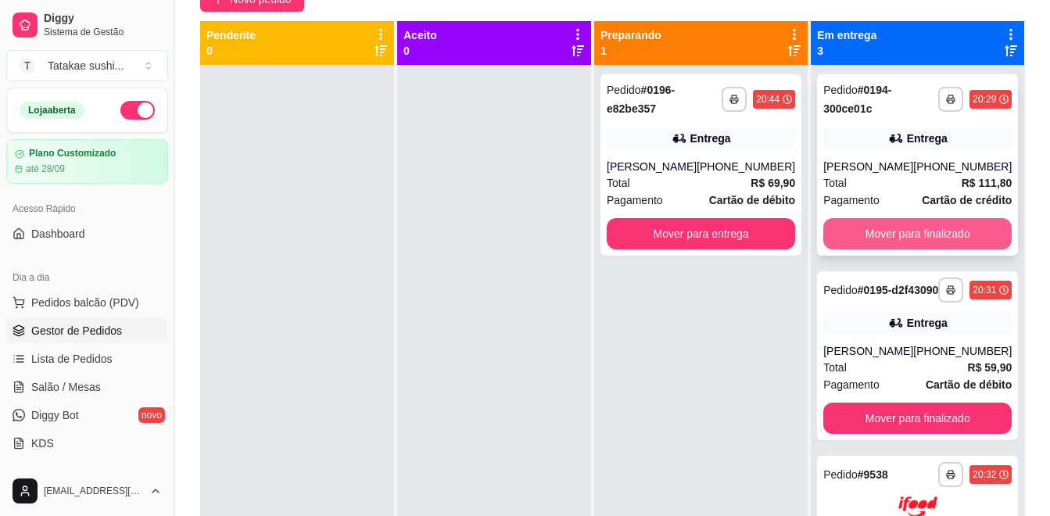
click at [903, 223] on button "Mover para finalizado" at bounding box center [918, 233] width 189 height 31
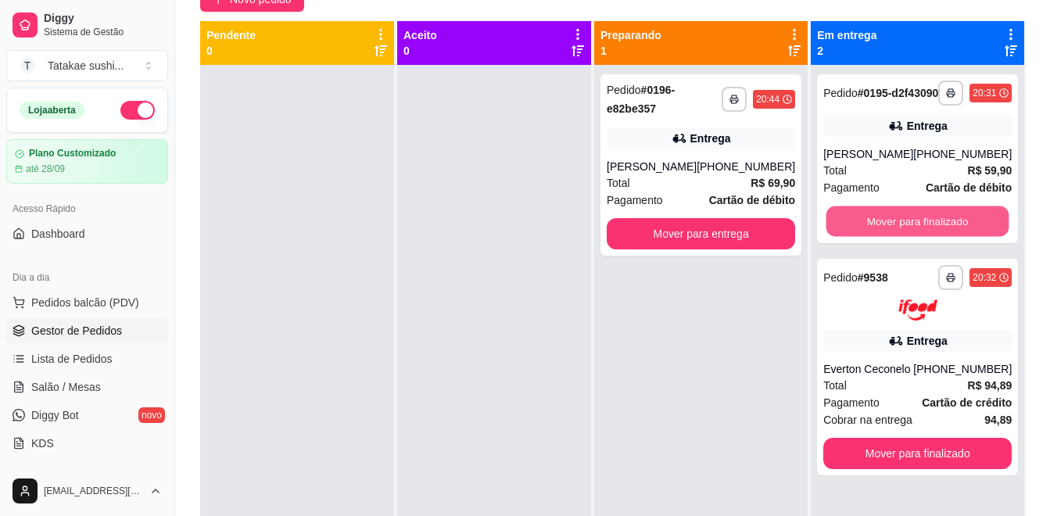
click at [903, 223] on button "Mover para finalizado" at bounding box center [918, 221] width 183 height 31
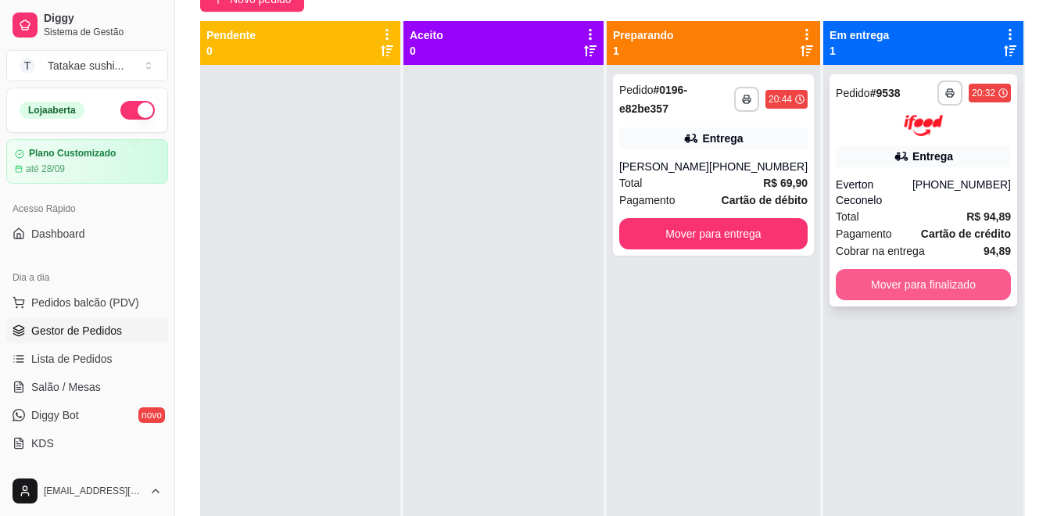
click at [880, 270] on button "Mover para finalizado" at bounding box center [923, 284] width 175 height 31
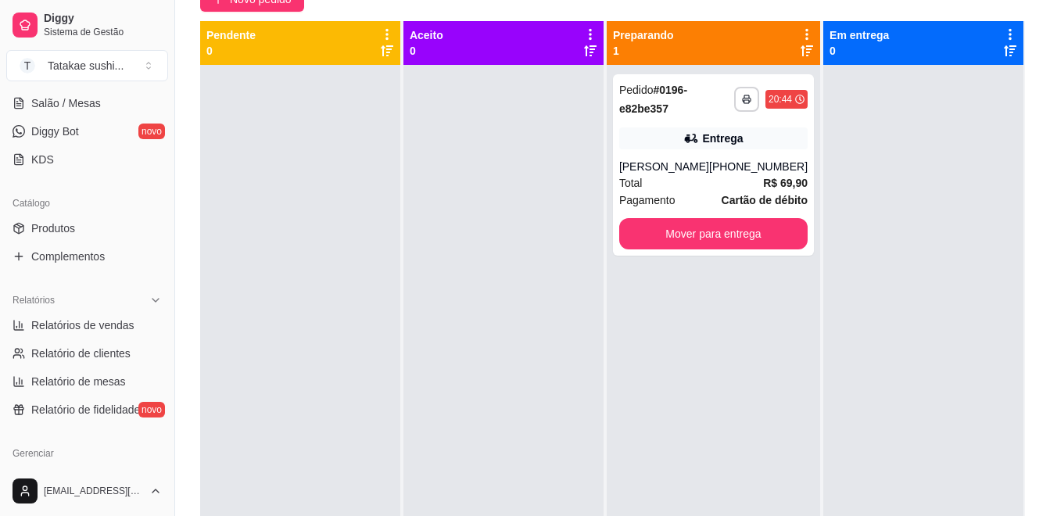
scroll to position [287, 0]
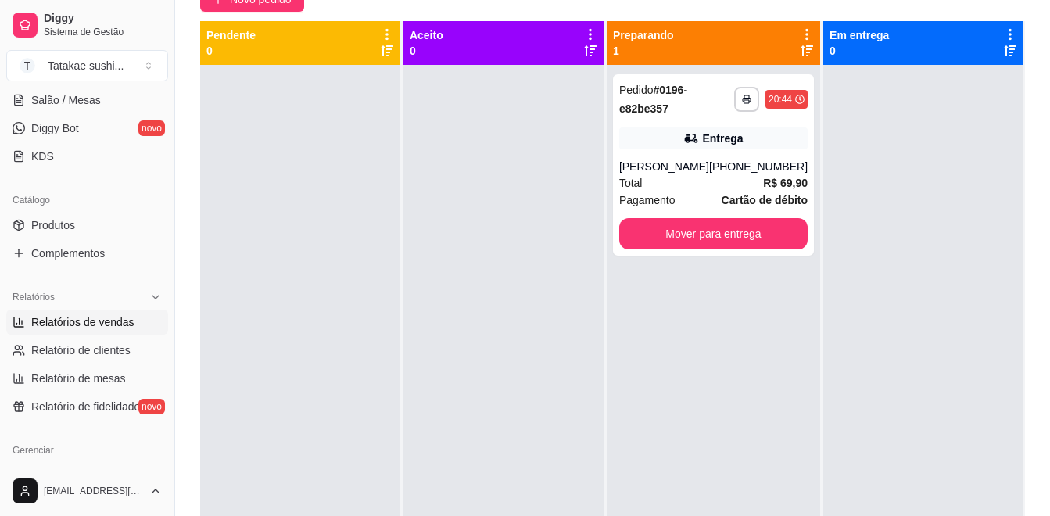
click at [95, 314] on link "Relatórios de vendas" at bounding box center [87, 322] width 162 height 25
select select "ALL"
select select "0"
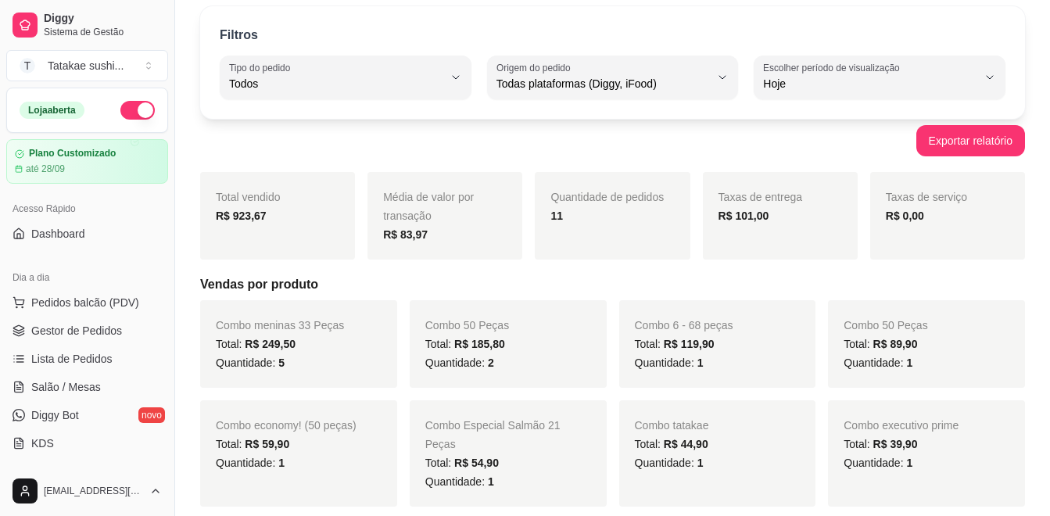
scroll to position [78, 0]
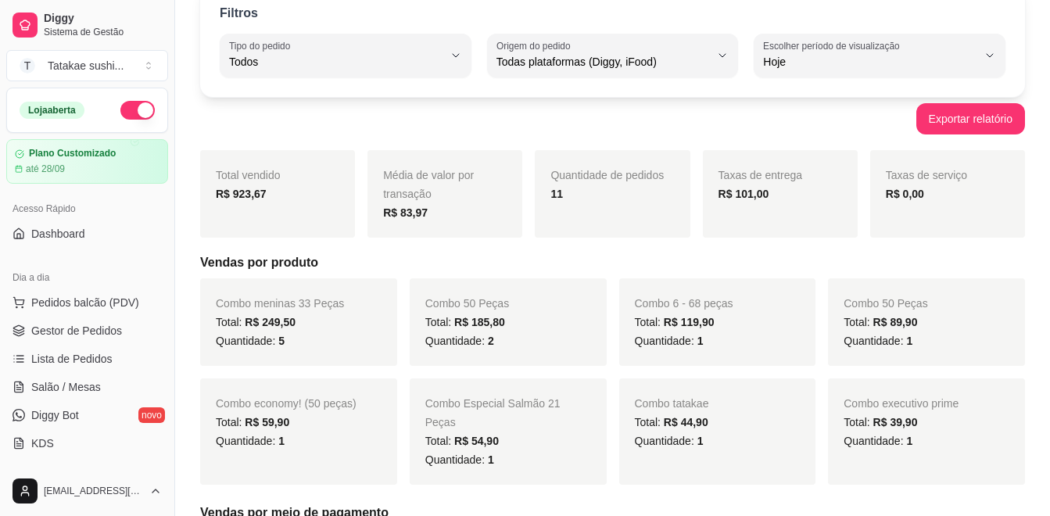
drag, startPoint x: 168, startPoint y: 167, endPoint x: 163, endPoint y: 118, distance: 48.7
click at [163, 118] on div "Diggy Sistema de Gestão T Tatakae sushi ... Loja aberta Plano Customizado até 2…" at bounding box center [87, 258] width 174 height 516
click at [81, 338] on span "Gestor de Pedidos" at bounding box center [76, 331] width 91 height 16
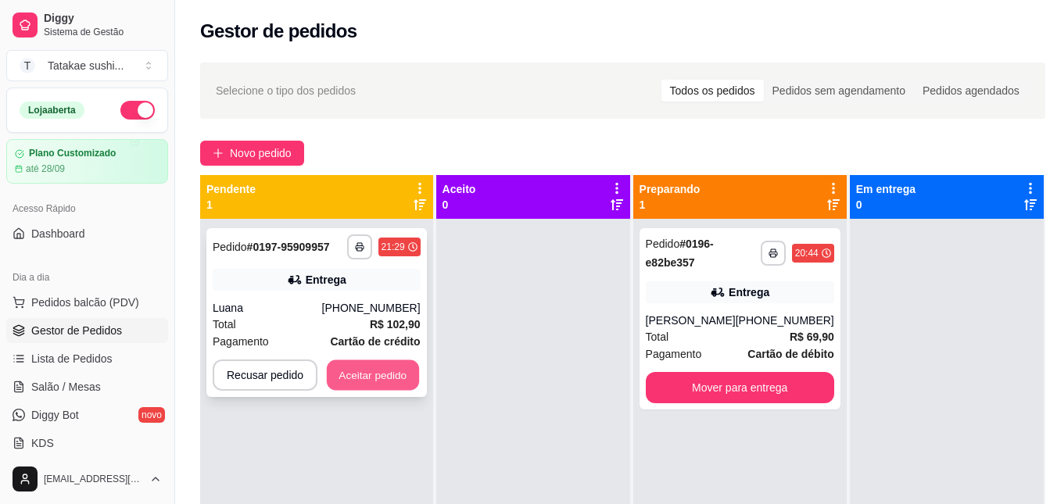
click at [408, 373] on button "Aceitar pedido" at bounding box center [373, 376] width 92 height 31
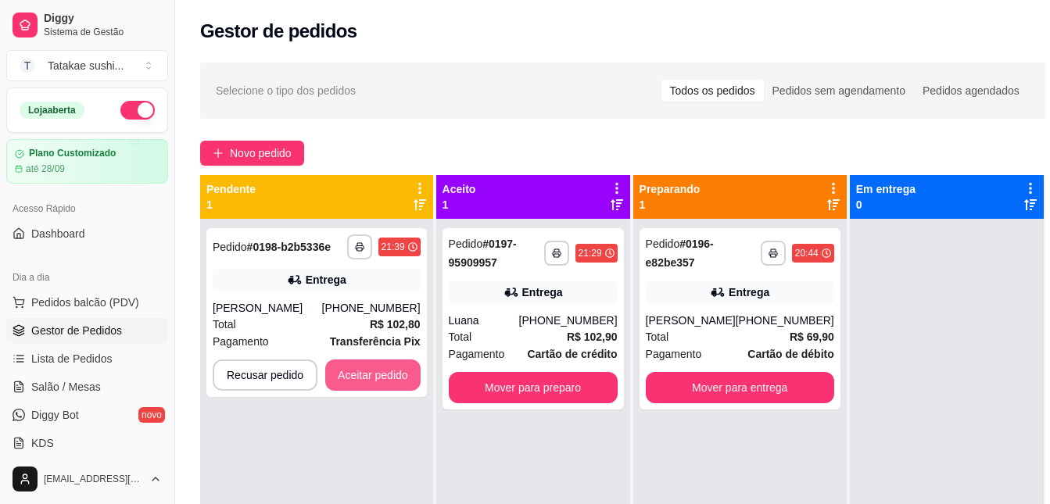
click at [408, 373] on button "Aceitar pedido" at bounding box center [372, 375] width 95 height 31
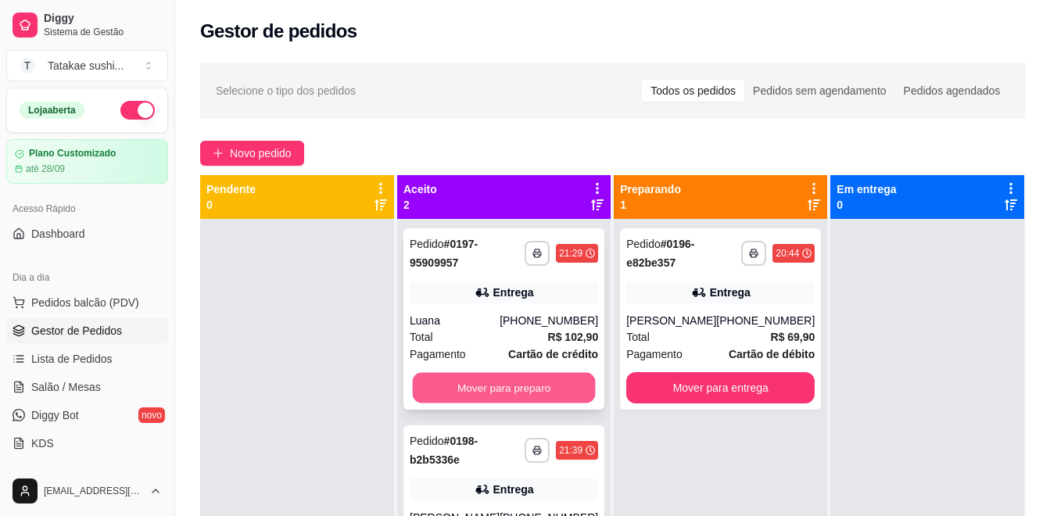
click at [477, 379] on button "Mover para preparo" at bounding box center [504, 388] width 183 height 31
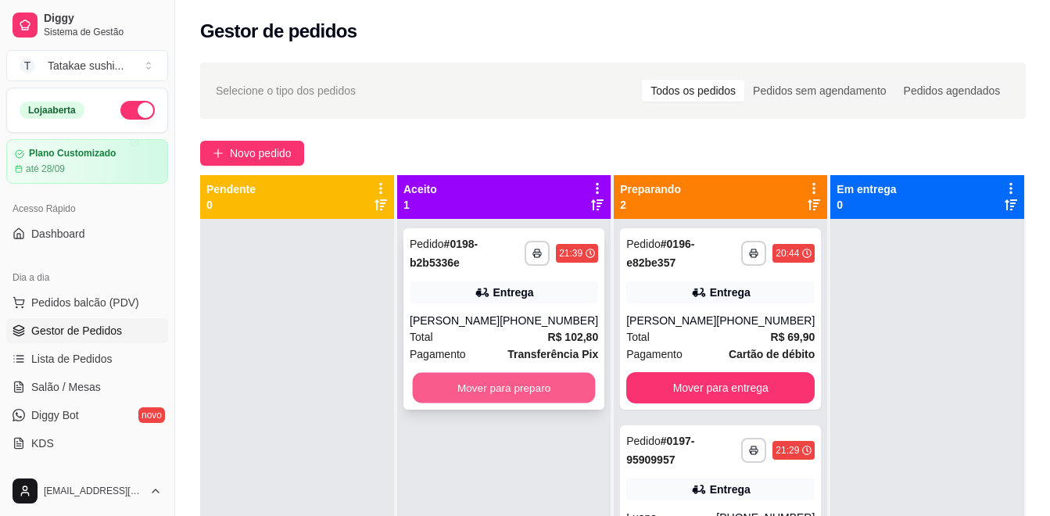
click at [481, 400] on button "Mover para preparo" at bounding box center [504, 388] width 183 height 31
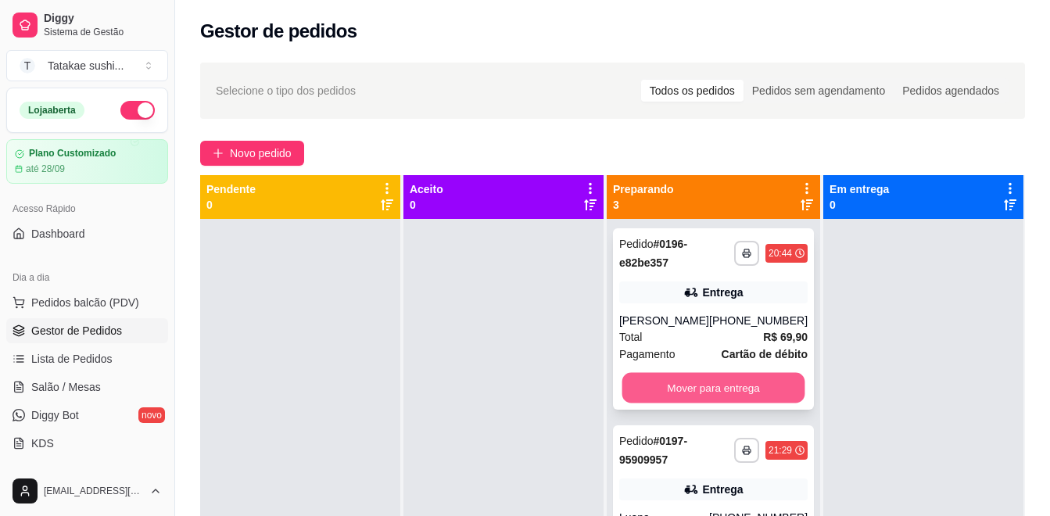
click at [731, 373] on button "Mover para entrega" at bounding box center [713, 388] width 183 height 31
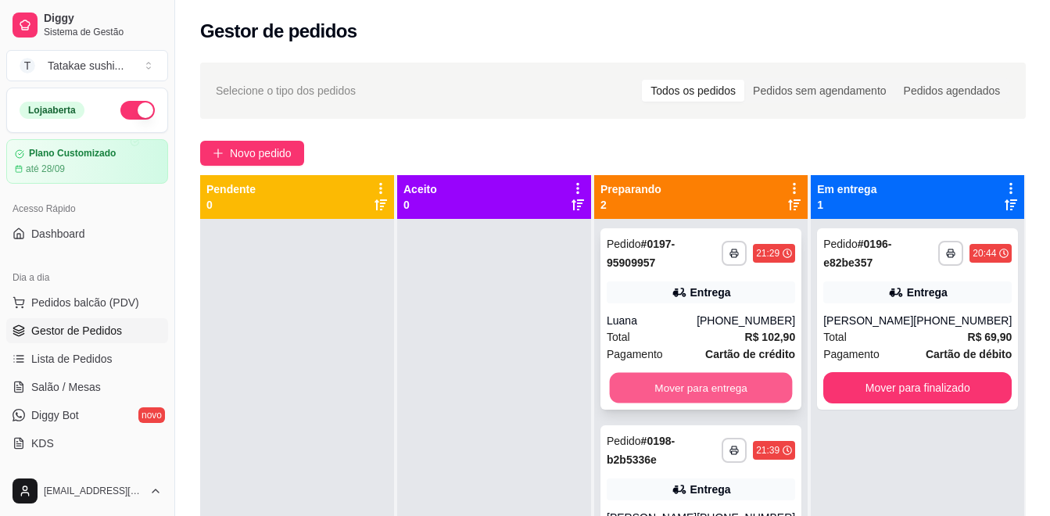
click at [727, 375] on button "Mover para entrega" at bounding box center [701, 388] width 183 height 31
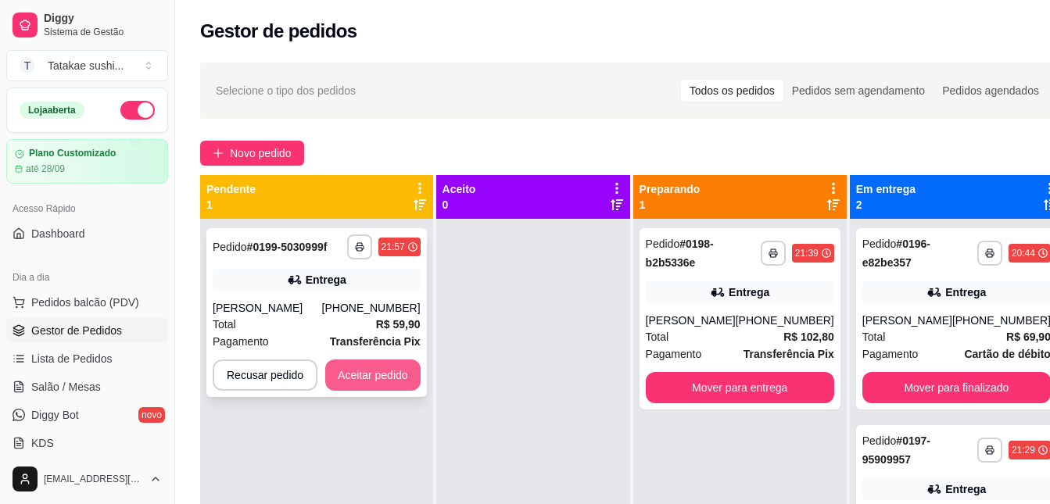
click at [363, 379] on button "Aceitar pedido" at bounding box center [372, 375] width 95 height 31
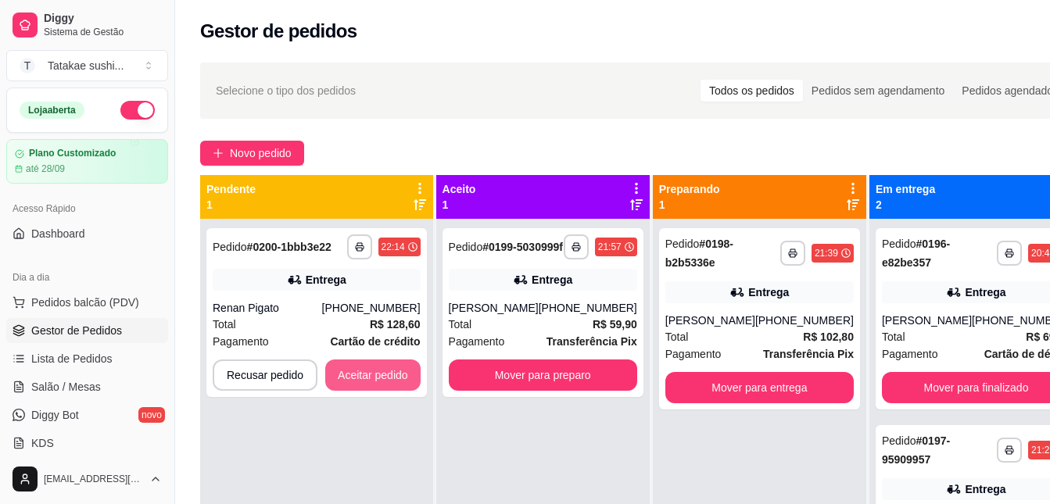
click at [363, 379] on button "Aceitar pedido" at bounding box center [372, 375] width 95 height 31
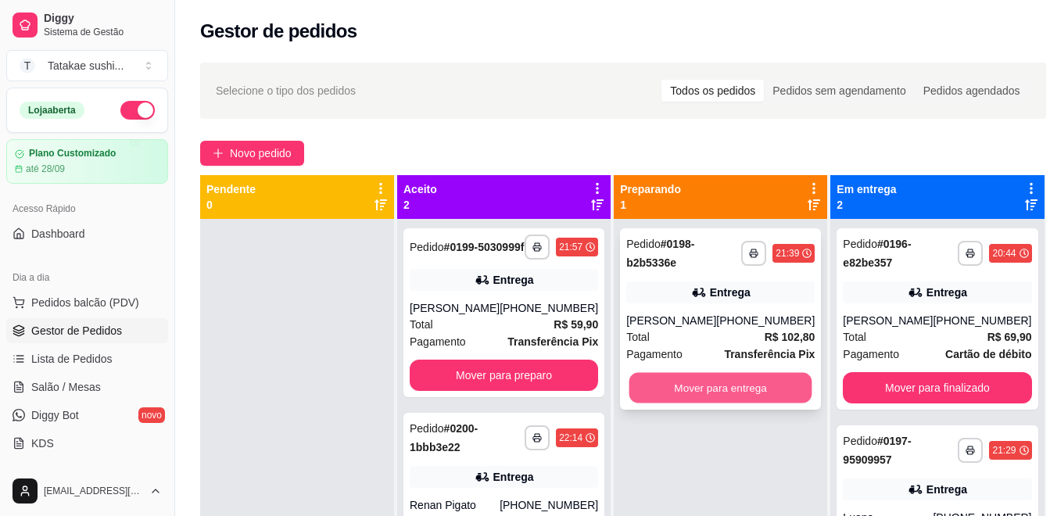
click at [715, 397] on button "Mover para entrega" at bounding box center [721, 388] width 183 height 31
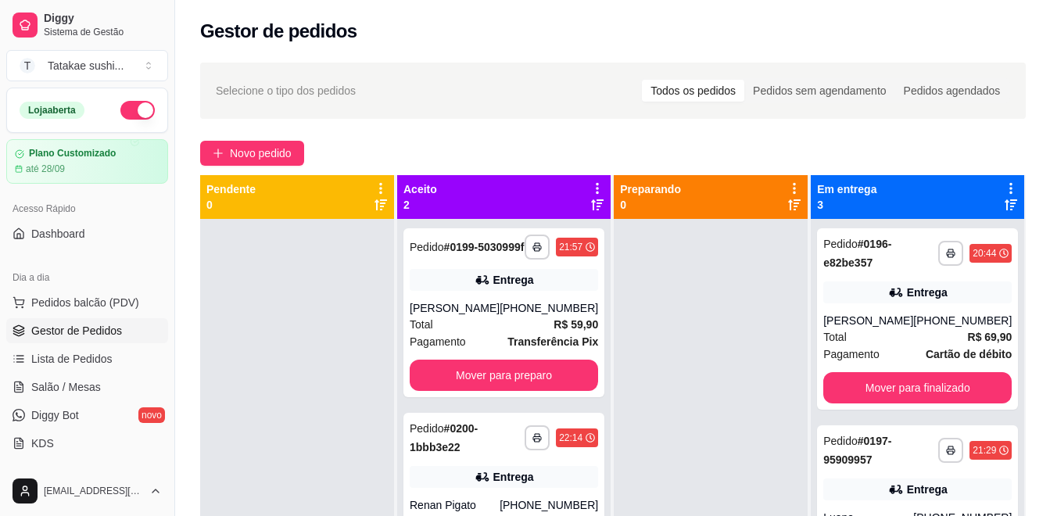
click at [127, 99] on div "Loja aberta" at bounding box center [87, 110] width 160 height 44
click at [124, 106] on button "button" at bounding box center [137, 110] width 34 height 19
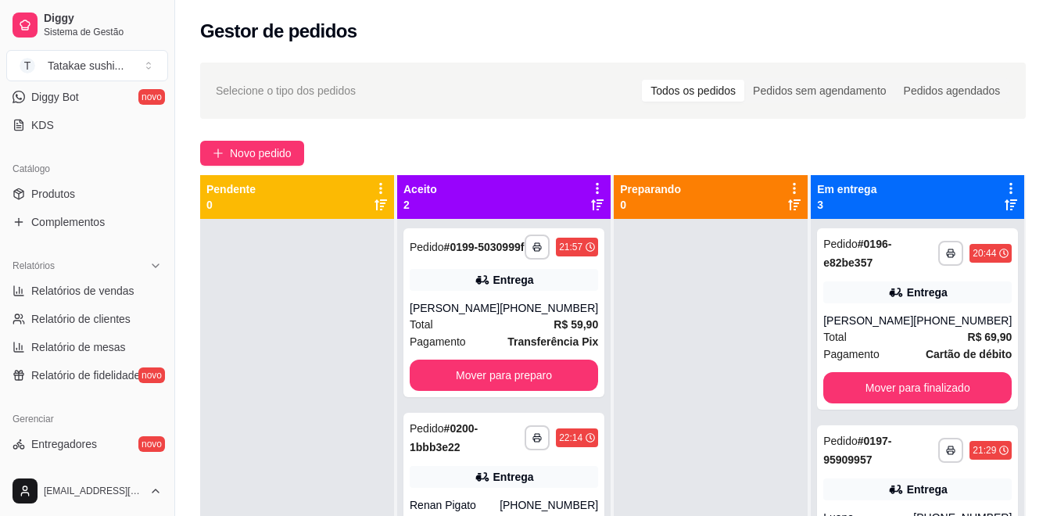
scroll to position [328, 0]
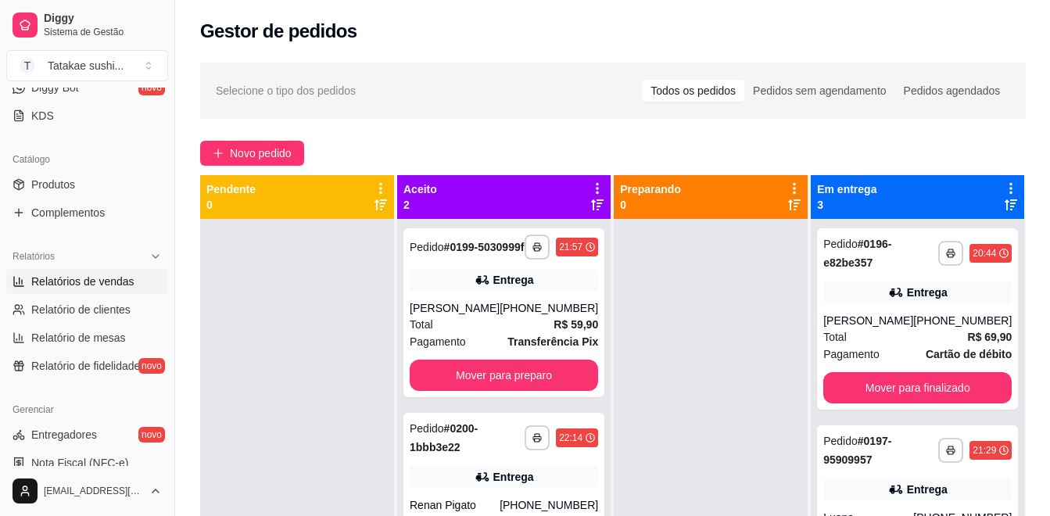
click at [82, 285] on span "Relatórios de vendas" at bounding box center [82, 282] width 103 height 16
select select "ALL"
select select "0"
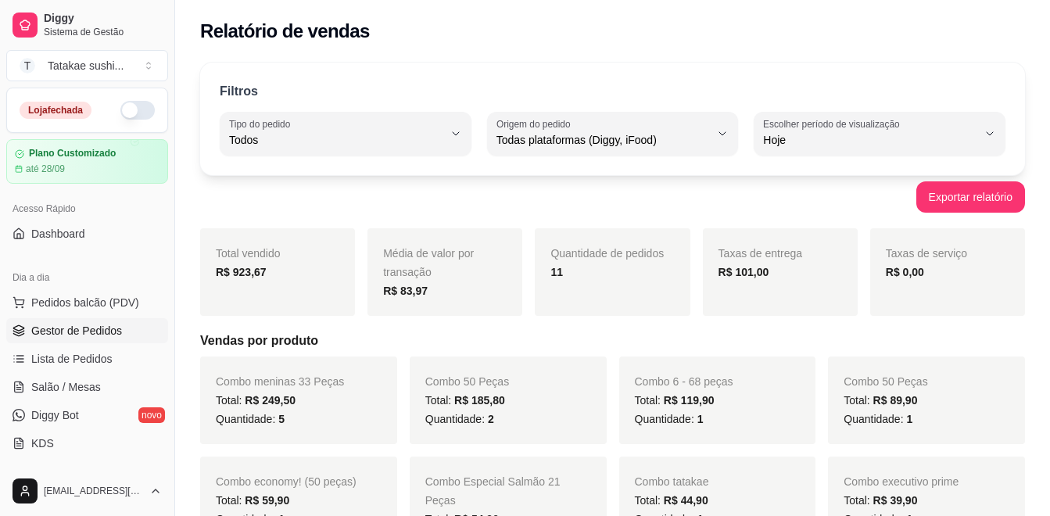
click at [33, 322] on link "Gestor de Pedidos" at bounding box center [87, 330] width 162 height 25
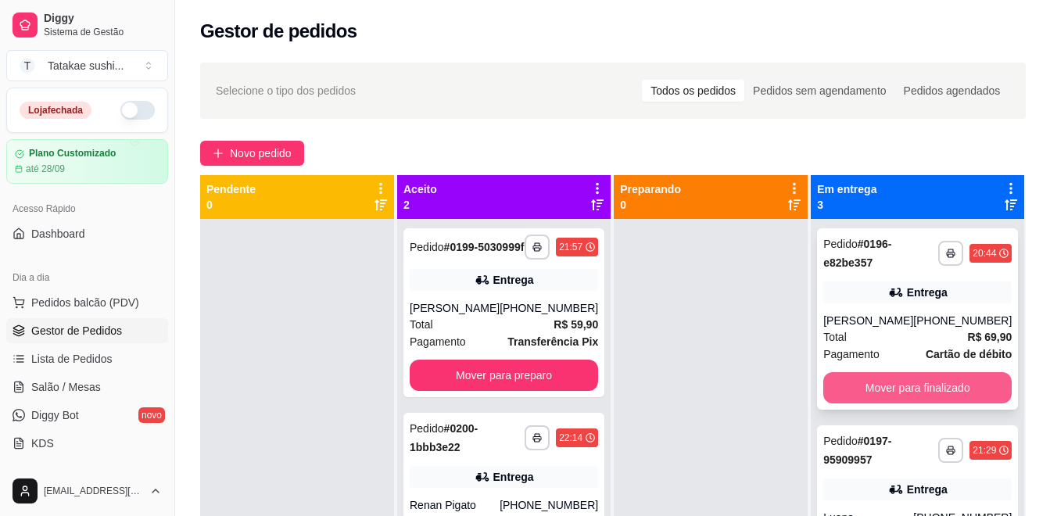
click at [903, 378] on button "Mover para finalizado" at bounding box center [918, 387] width 189 height 31
click at [899, 381] on button "Mover para finalizado" at bounding box center [918, 387] width 189 height 31
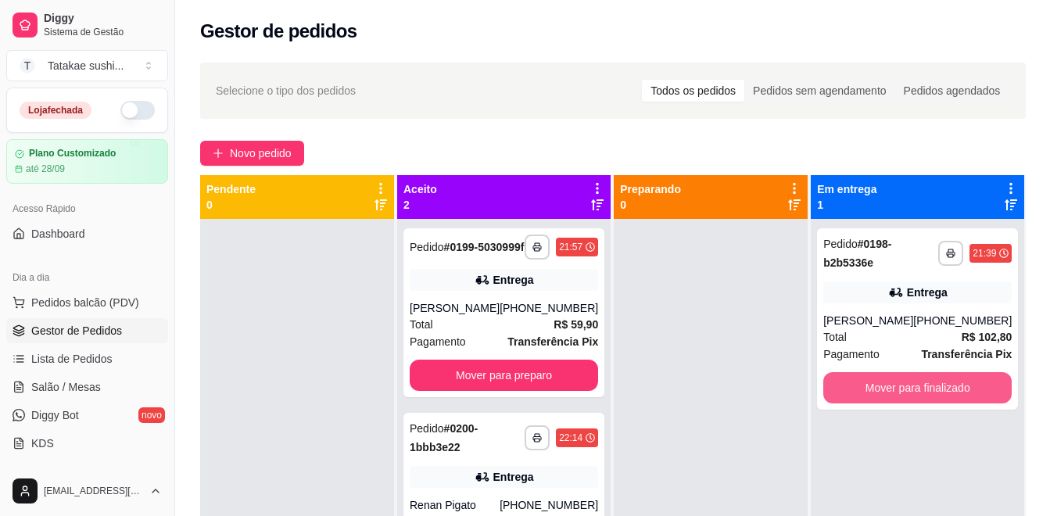
click at [899, 381] on button "Mover para finalizado" at bounding box center [918, 387] width 189 height 31
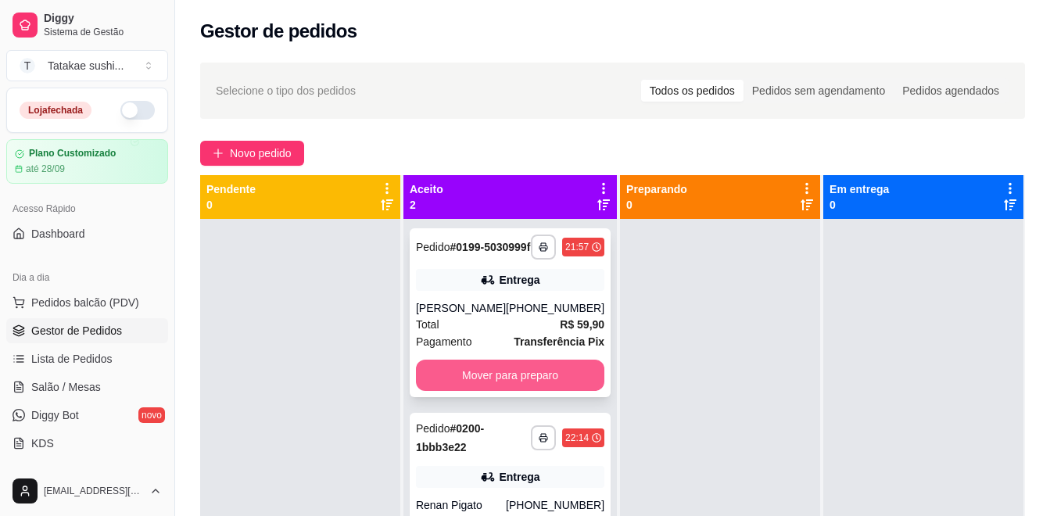
click at [561, 391] on button "Mover para preparo" at bounding box center [510, 375] width 189 height 31
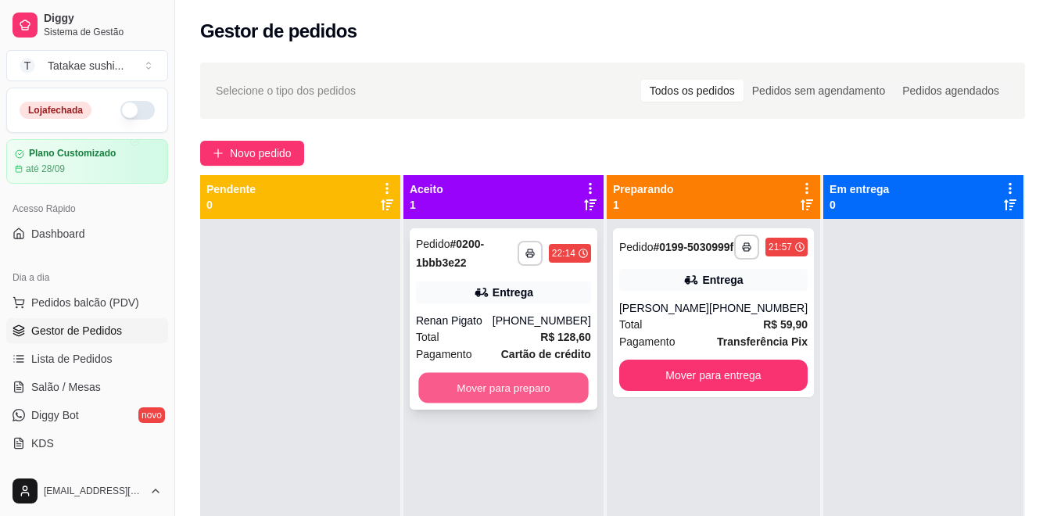
click at [501, 393] on button "Mover para preparo" at bounding box center [503, 388] width 170 height 31
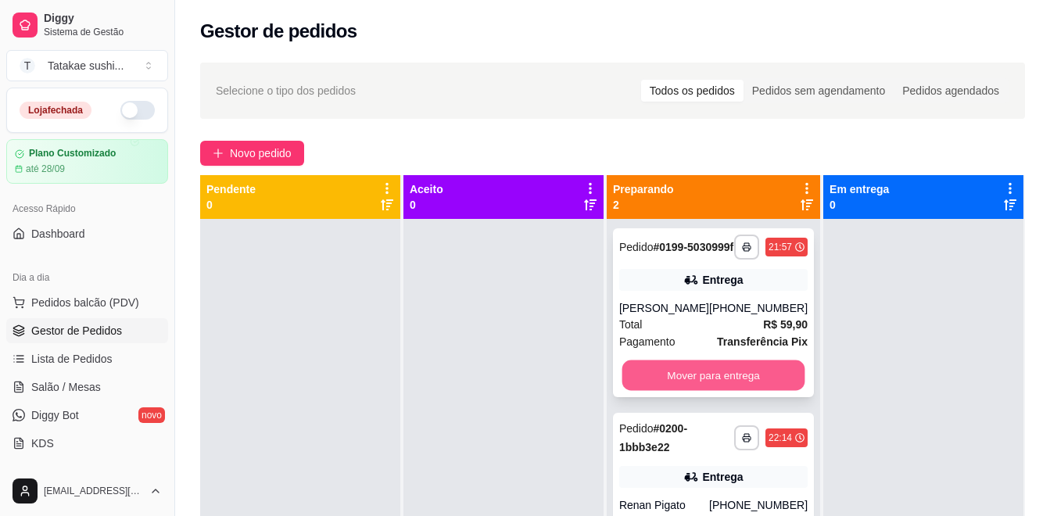
click at [719, 391] on button "Mover para entrega" at bounding box center [713, 376] width 183 height 31
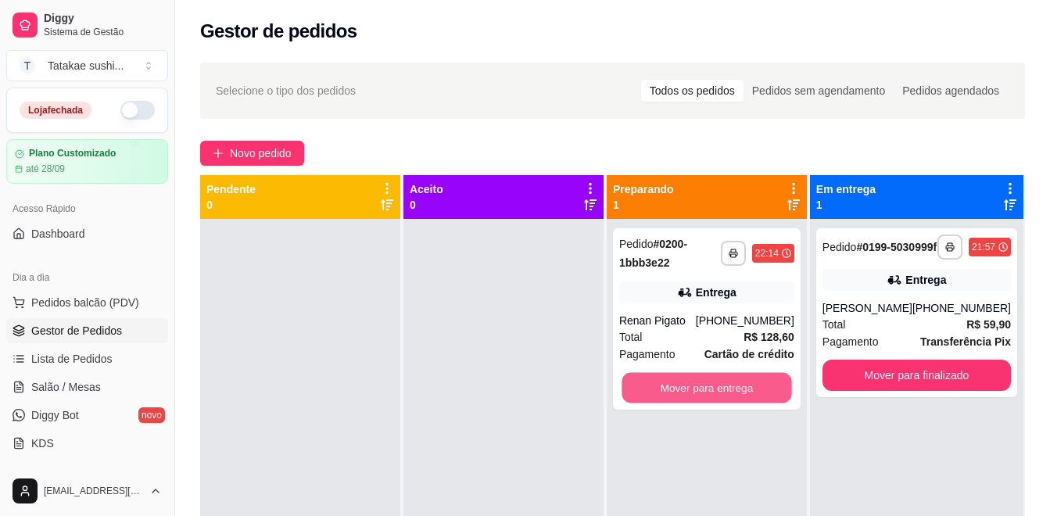
click at [719, 399] on button "Mover para entrega" at bounding box center [707, 388] width 170 height 31
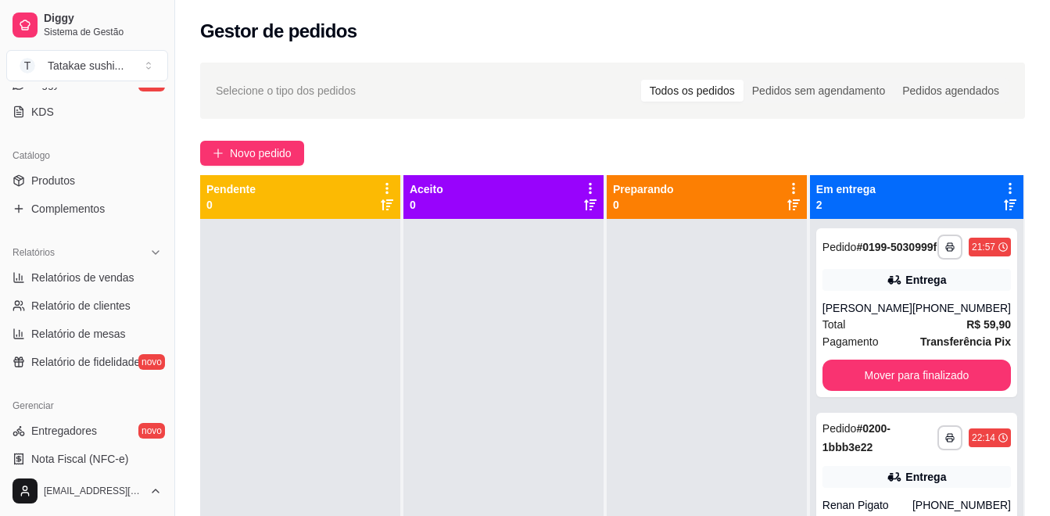
scroll to position [336, 0]
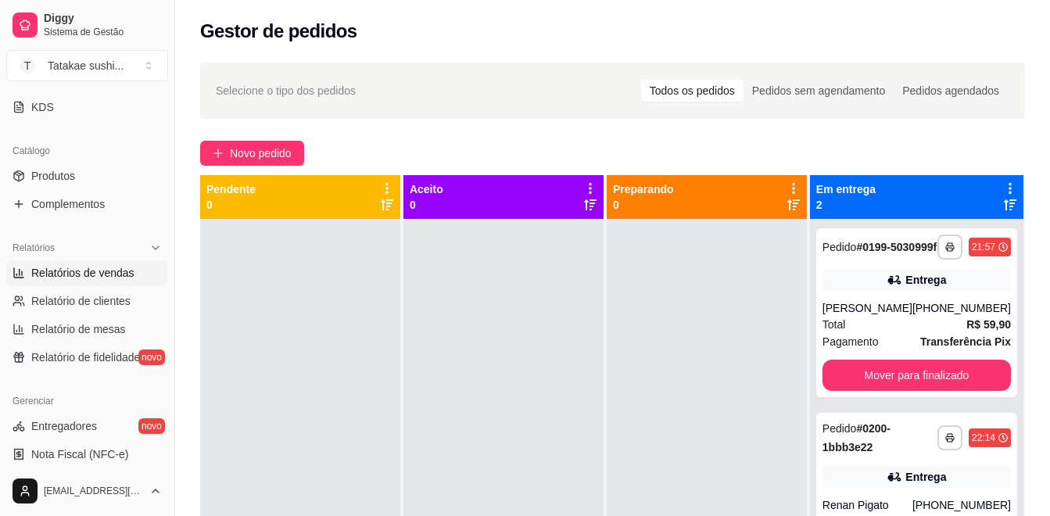
click at [126, 275] on span "Relatórios de vendas" at bounding box center [82, 273] width 103 height 16
select select "ALL"
select select "0"
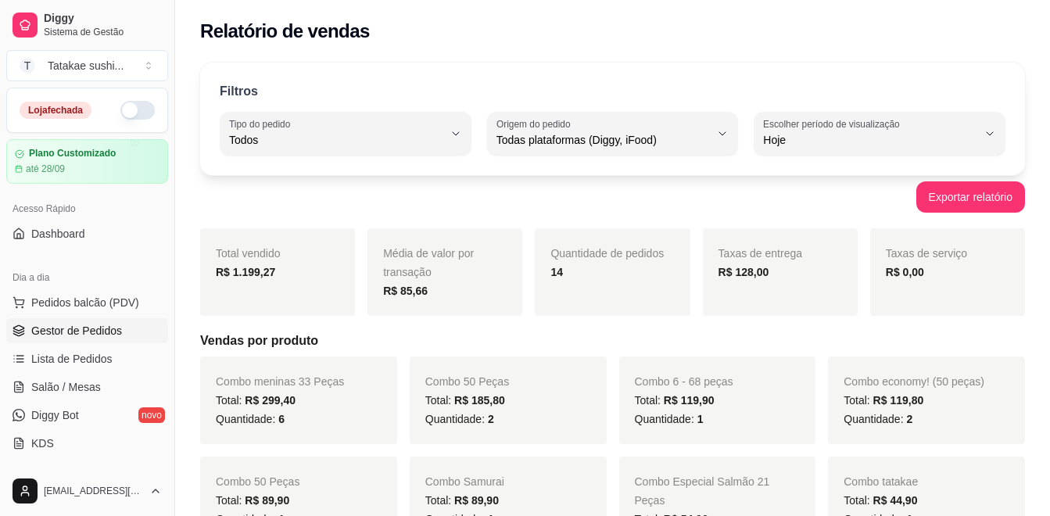
click at [86, 331] on span "Gestor de Pedidos" at bounding box center [76, 331] width 91 height 16
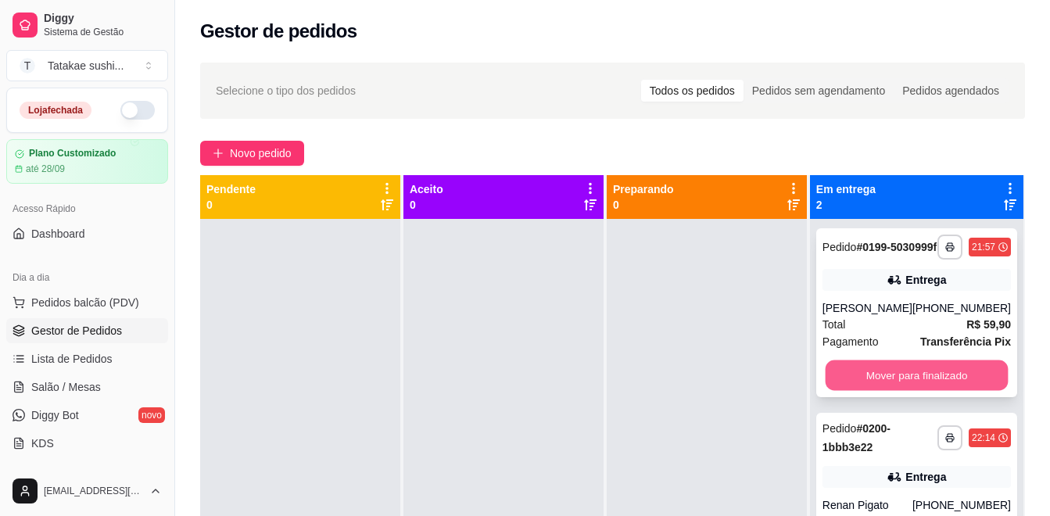
click at [907, 391] on button "Mover para finalizado" at bounding box center [916, 376] width 183 height 31
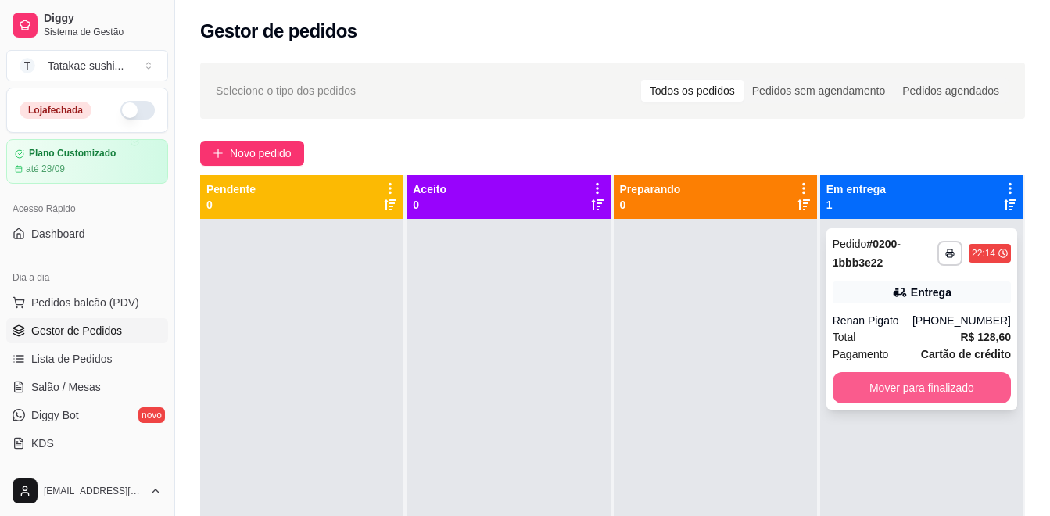
click at [914, 383] on button "Mover para finalizado" at bounding box center [922, 387] width 178 height 31
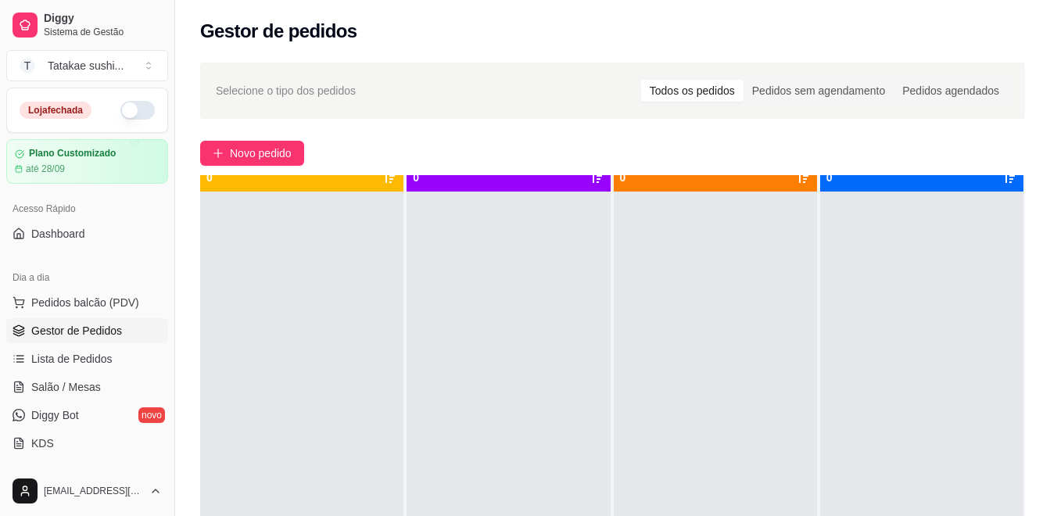
scroll to position [44, 0]
